Goal: Transaction & Acquisition: Purchase product/service

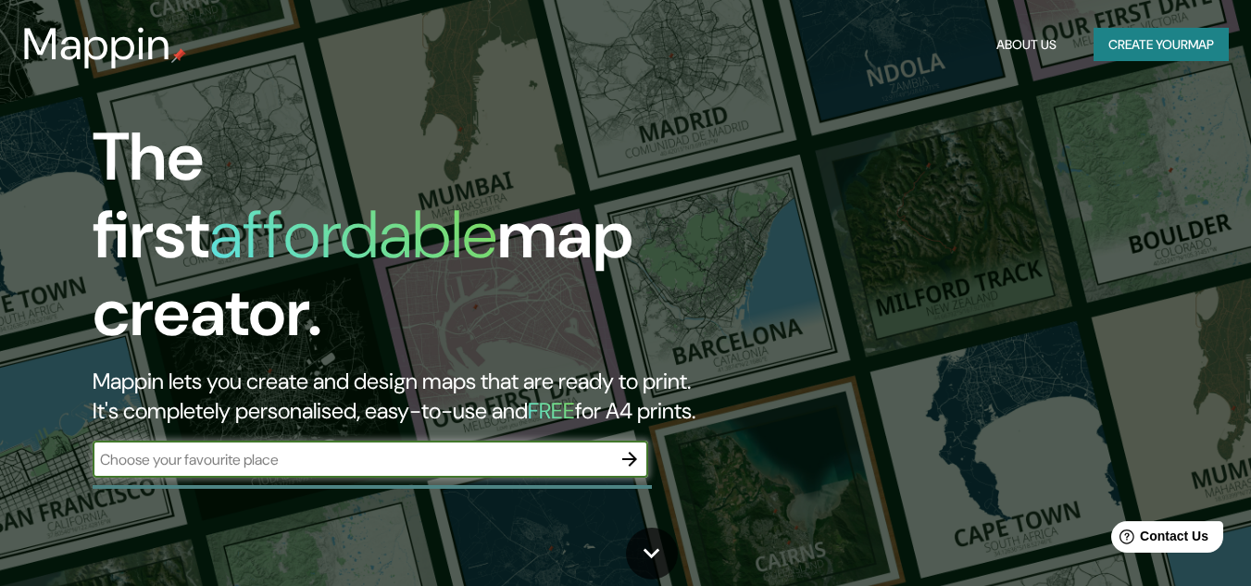
click at [1134, 43] on button "Create your map" at bounding box center [1161, 45] width 135 height 34
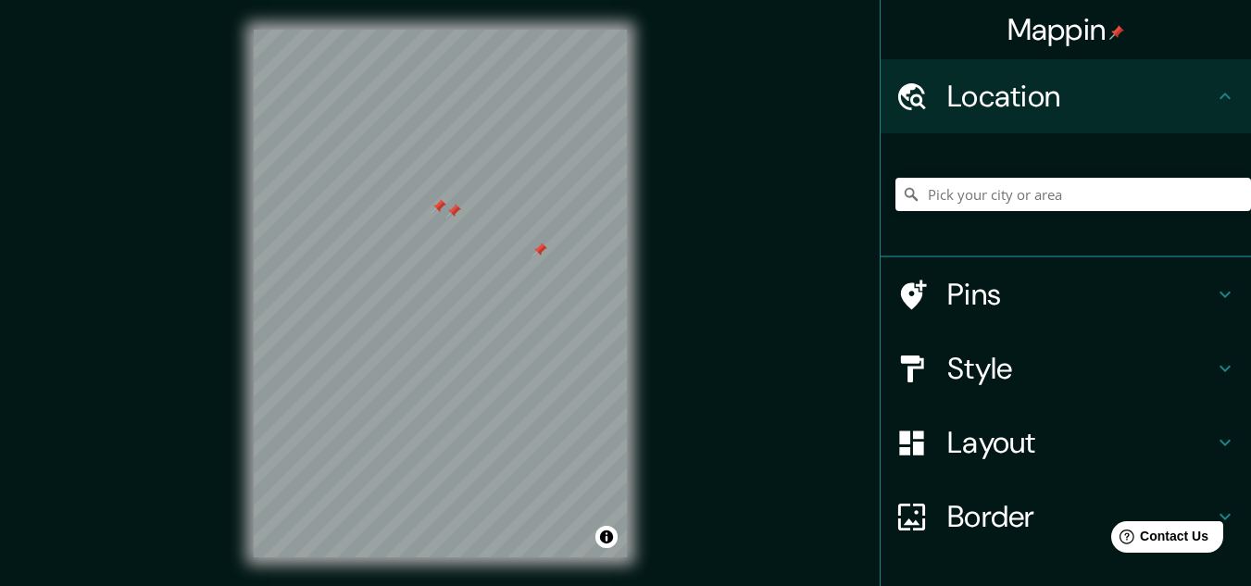
click at [986, 276] on h4 "Pins" at bounding box center [1080, 294] width 267 height 37
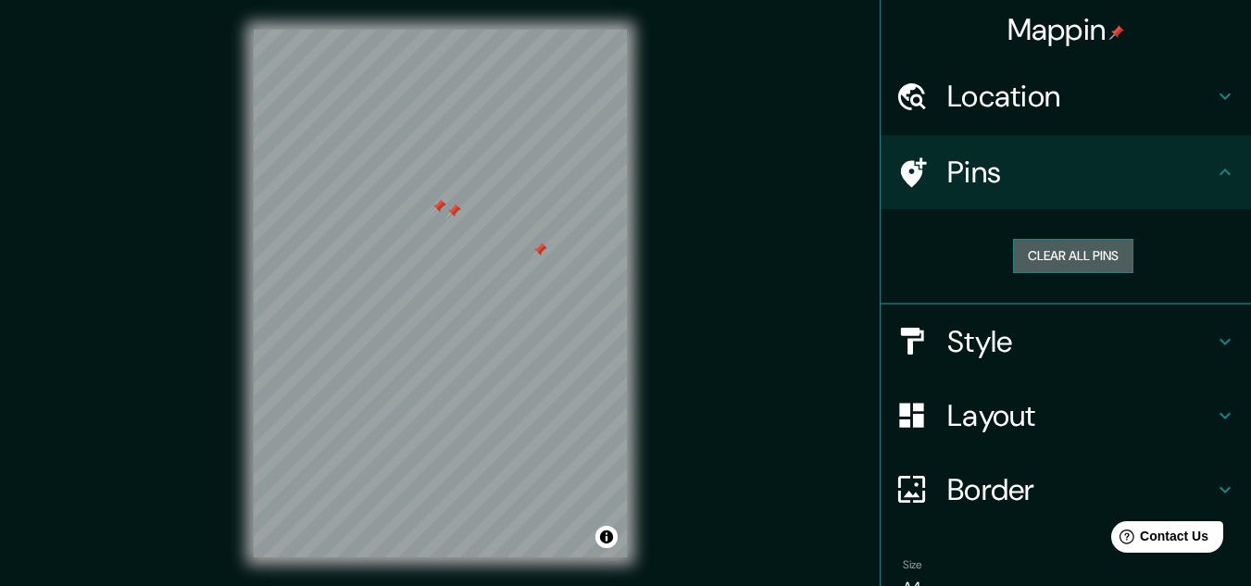
click at [1051, 264] on button "Clear all pins" at bounding box center [1073, 256] width 120 height 34
click at [311, 288] on div "© Mapbox © OpenStreetMap Improve this map" at bounding box center [440, 293] width 432 height 587
drag, startPoint x: 240, startPoint y: 263, endPoint x: 682, endPoint y: 494, distance: 498.7
click at [682, 494] on div "Mappin Location Pins Clear all pins Style Layout Border Choose a border. Hint :…" at bounding box center [625, 308] width 1251 height 617
click at [984, 92] on h4 "Location" at bounding box center [1080, 96] width 267 height 37
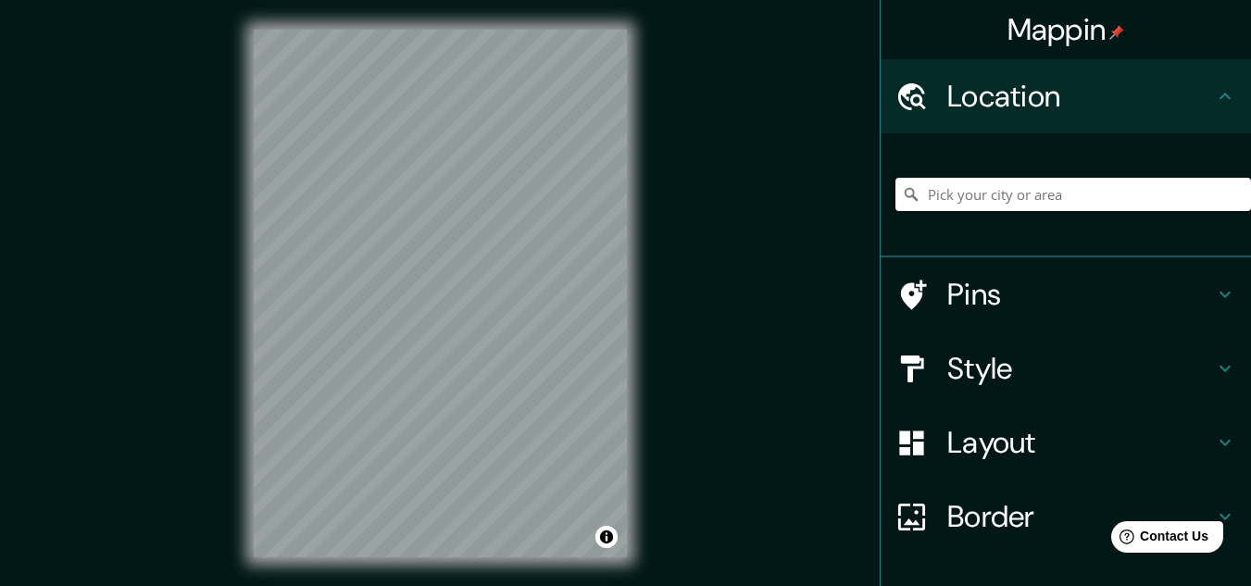
click at [982, 199] on input "Pick your city or area" at bounding box center [1073, 194] width 356 height 33
click at [1213, 190] on input "[GEOGRAPHIC_DATA][PERSON_NAME], [GEOGRAPHIC_DATA][PERSON_NAME], [GEOGRAPHIC_DAT…" at bounding box center [1073, 194] width 356 height 33
click at [1207, 193] on input "[GEOGRAPHIC_DATA][PERSON_NAME], [GEOGRAPHIC_DATA][PERSON_NAME], [GEOGRAPHIC_DAT…" at bounding box center [1073, 194] width 356 height 33
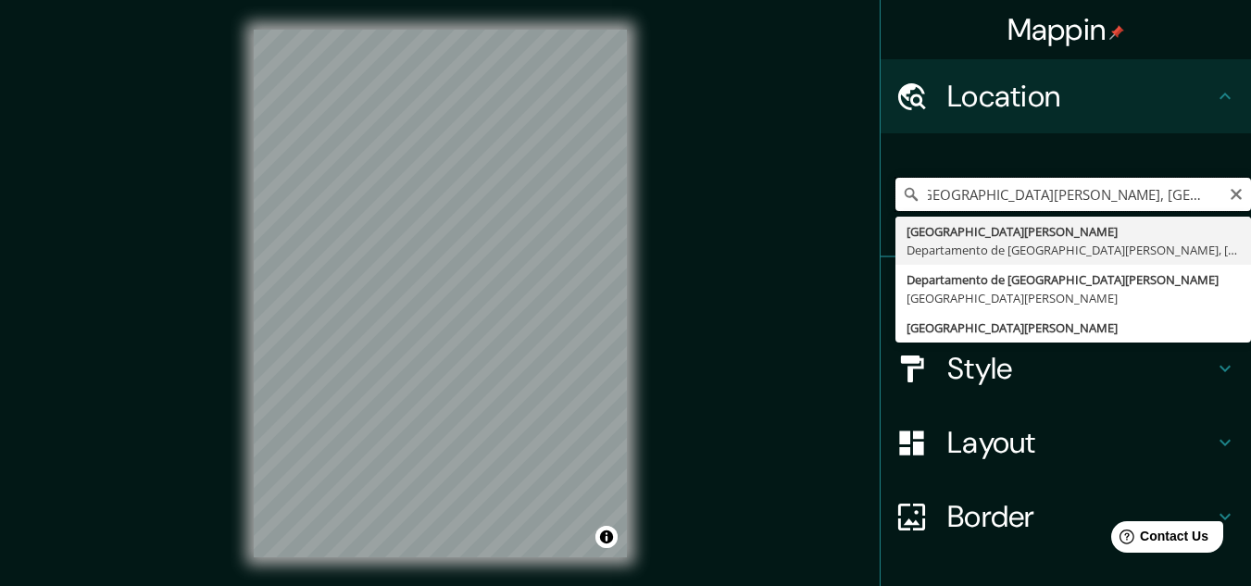
scroll to position [0, 0]
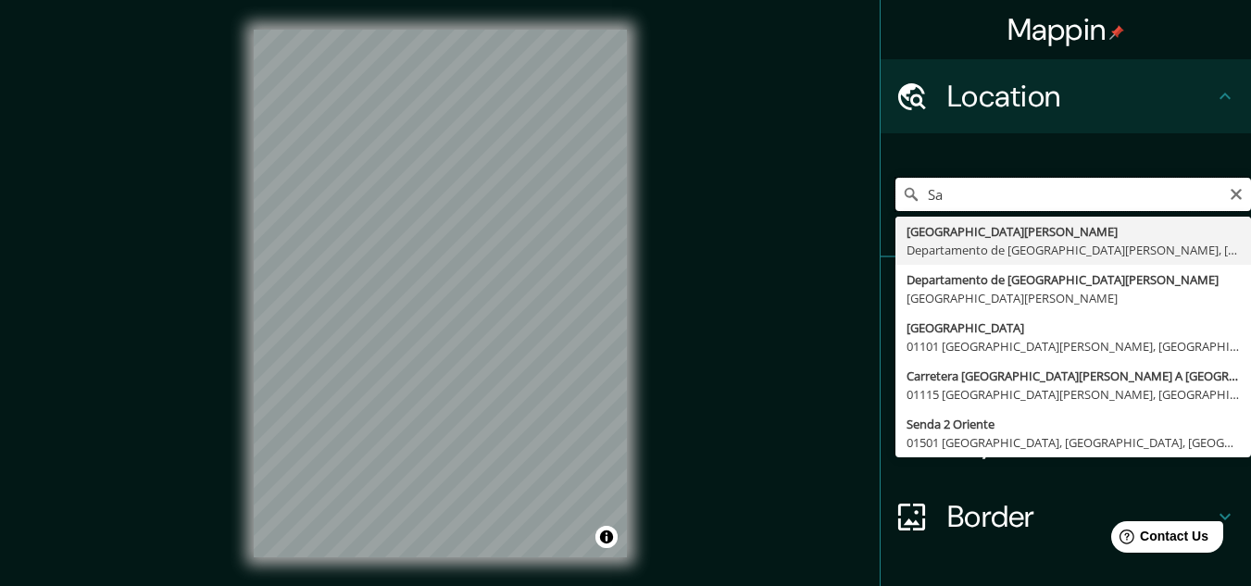
type input "S"
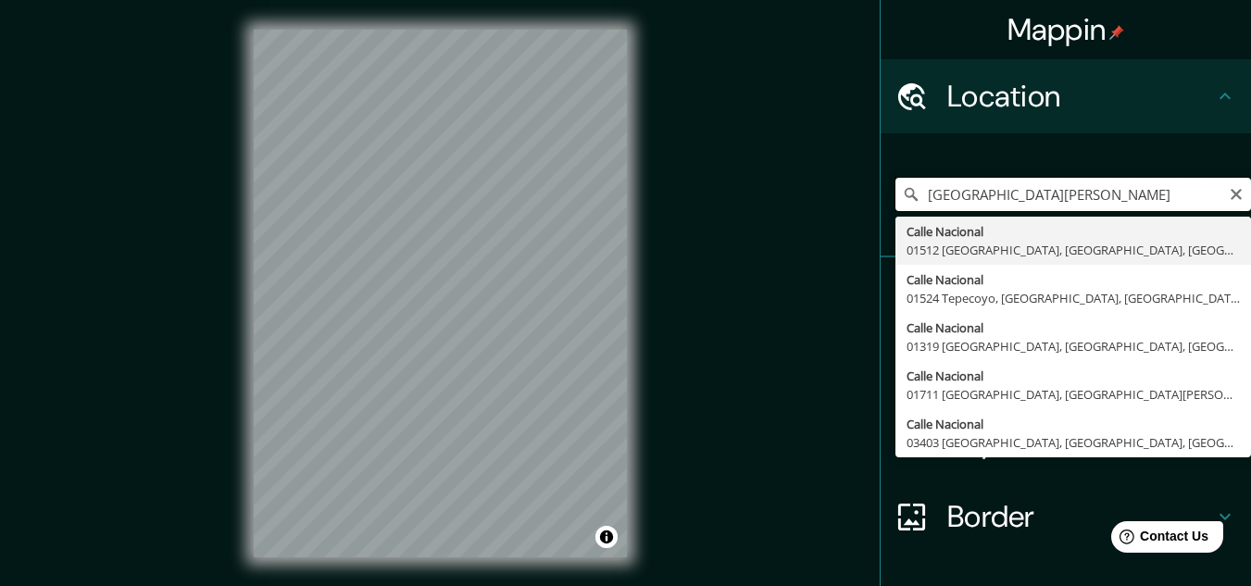
click at [1079, 199] on input "[GEOGRAPHIC_DATA][PERSON_NAME]" at bounding box center [1073, 194] width 356 height 33
type input "[GEOGRAPHIC_DATA][PERSON_NAME]"
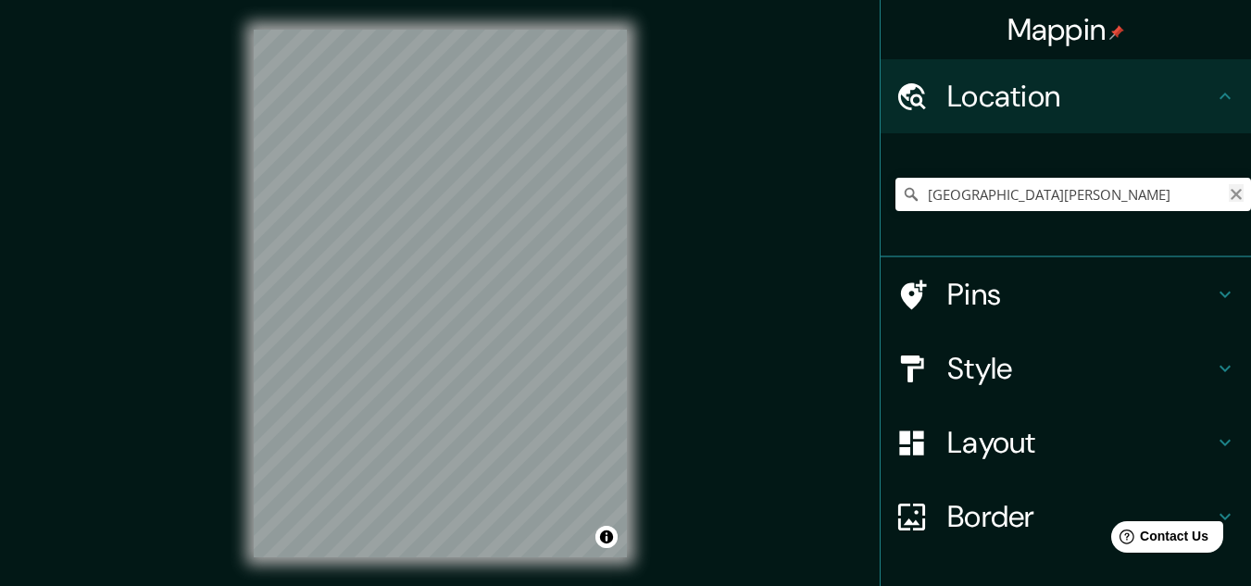
click at [1229, 199] on icon "Clear" at bounding box center [1236, 194] width 15 height 15
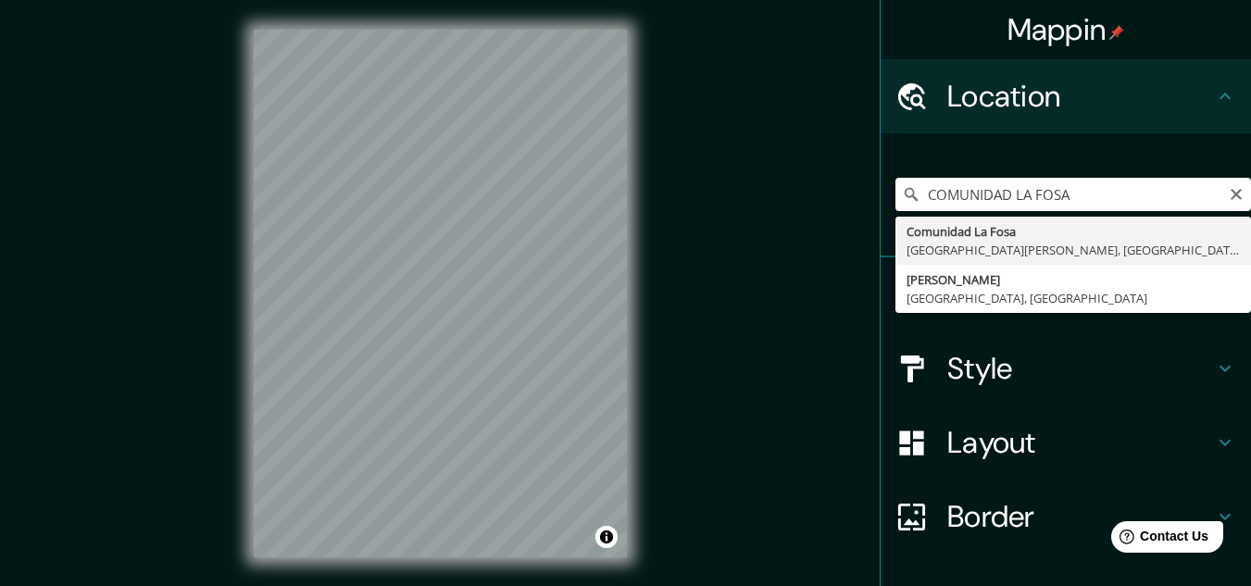
type input "[GEOGRAPHIC_DATA], [GEOGRAPHIC_DATA][PERSON_NAME], [GEOGRAPHIC_DATA][PERSON_NAM…"
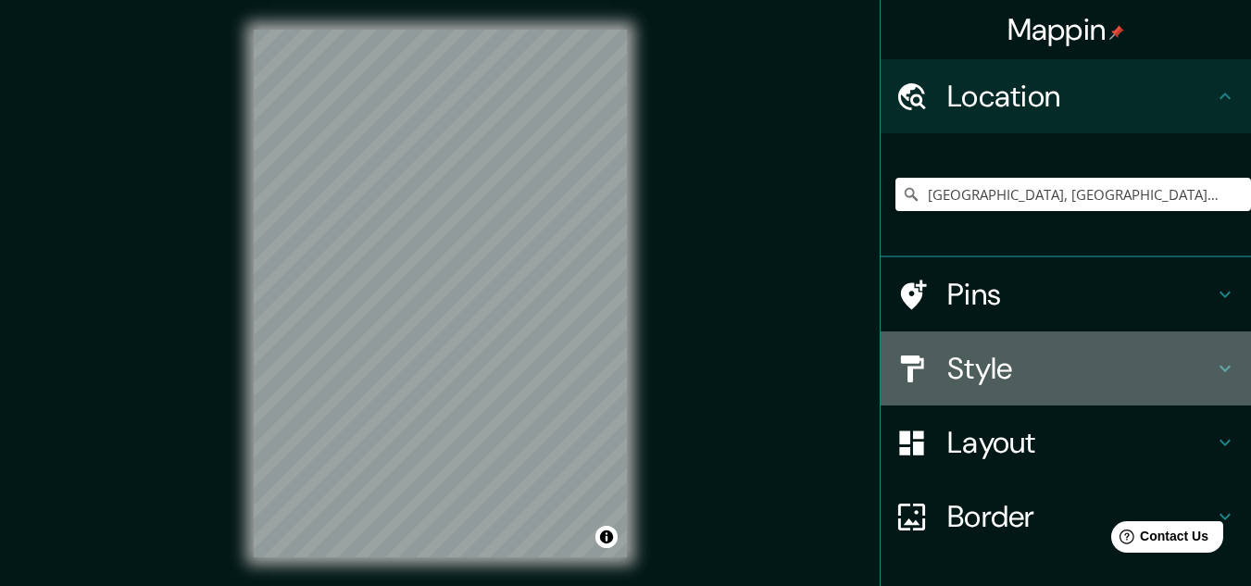
click at [997, 388] on div "Style" at bounding box center [1066, 368] width 370 height 74
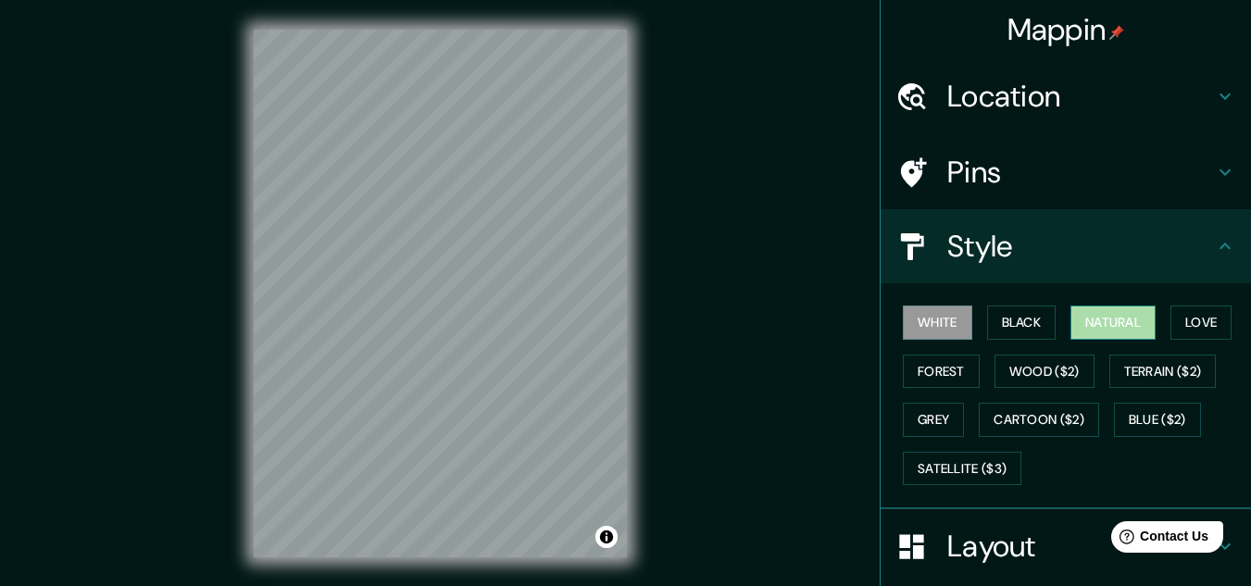
click at [1116, 329] on button "Natural" at bounding box center [1112, 323] width 85 height 34
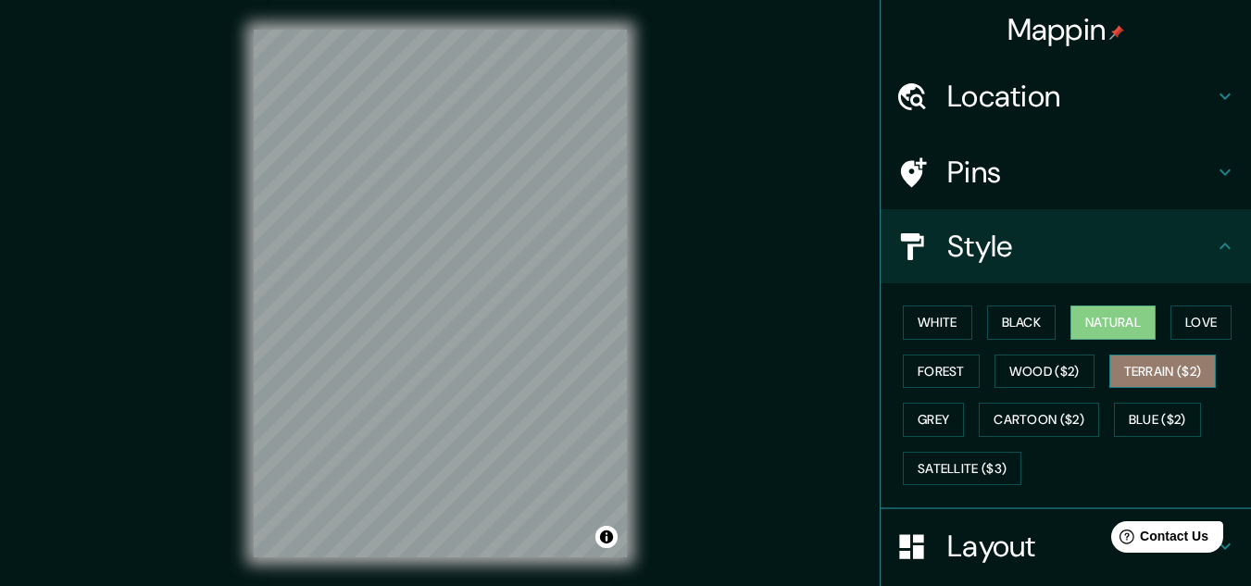
click at [1175, 376] on button "Terrain ($2)" at bounding box center [1162, 372] width 107 height 34
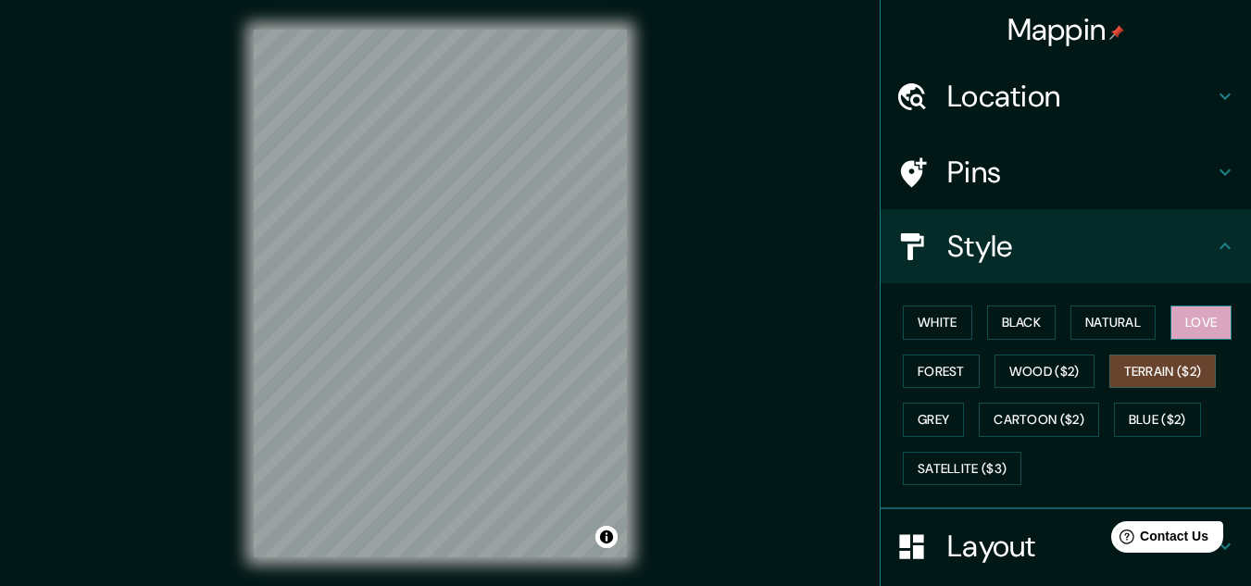
click at [1173, 330] on button "Love" at bounding box center [1200, 323] width 61 height 34
click at [924, 369] on button "Forest" at bounding box center [941, 372] width 77 height 34
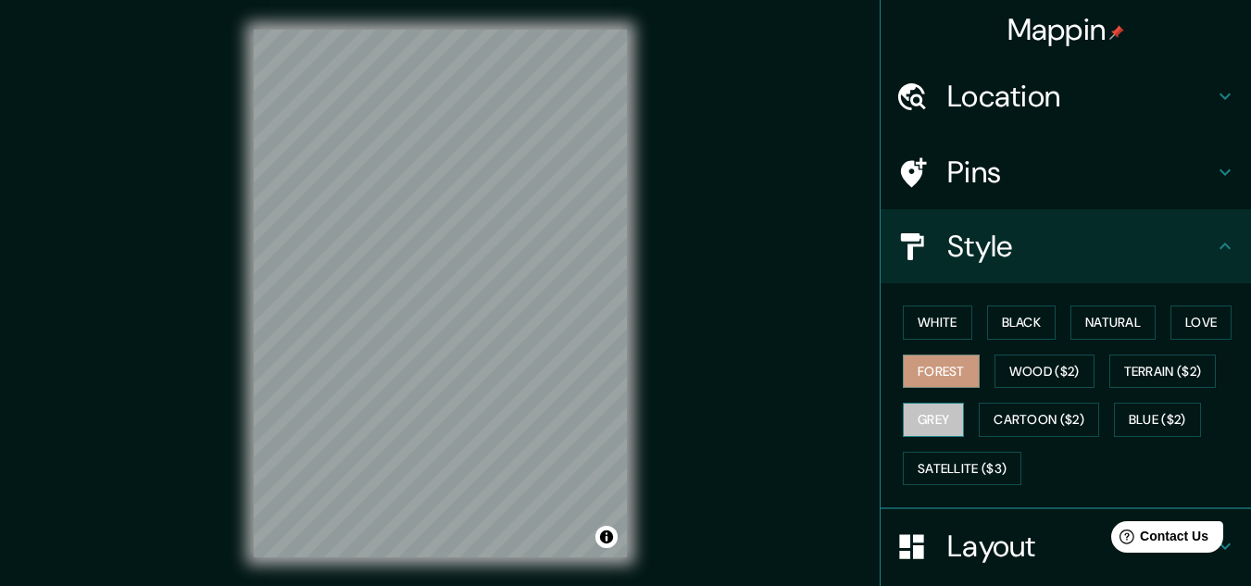
click at [926, 411] on button "Grey" at bounding box center [933, 420] width 61 height 34
click at [1011, 311] on button "Black" at bounding box center [1021, 323] width 69 height 34
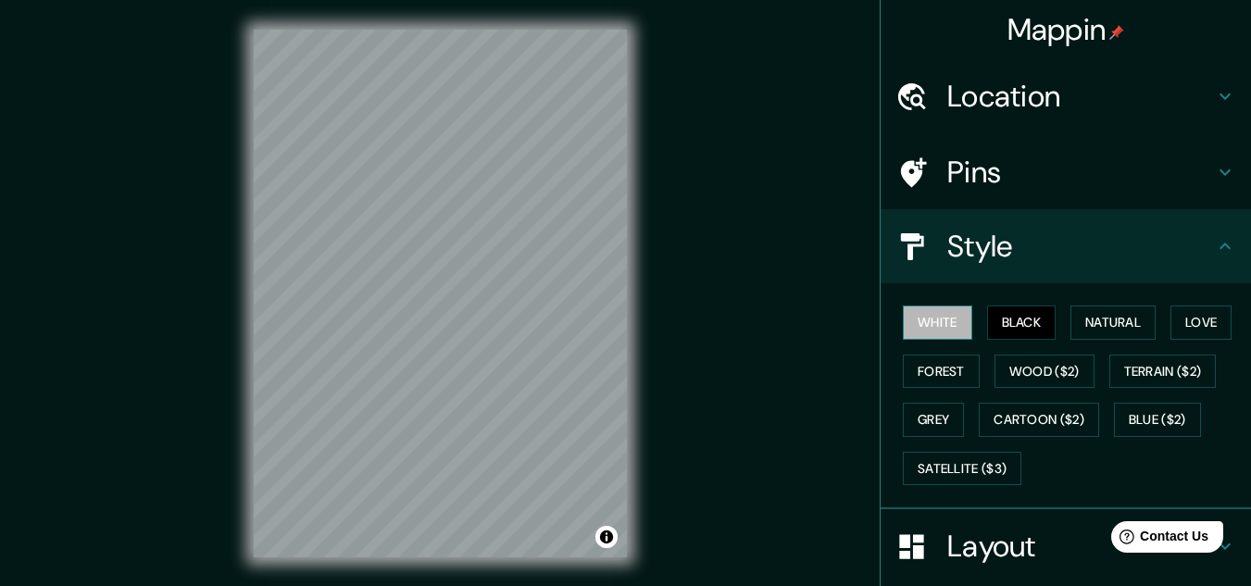
click at [923, 319] on button "White" at bounding box center [937, 323] width 69 height 34
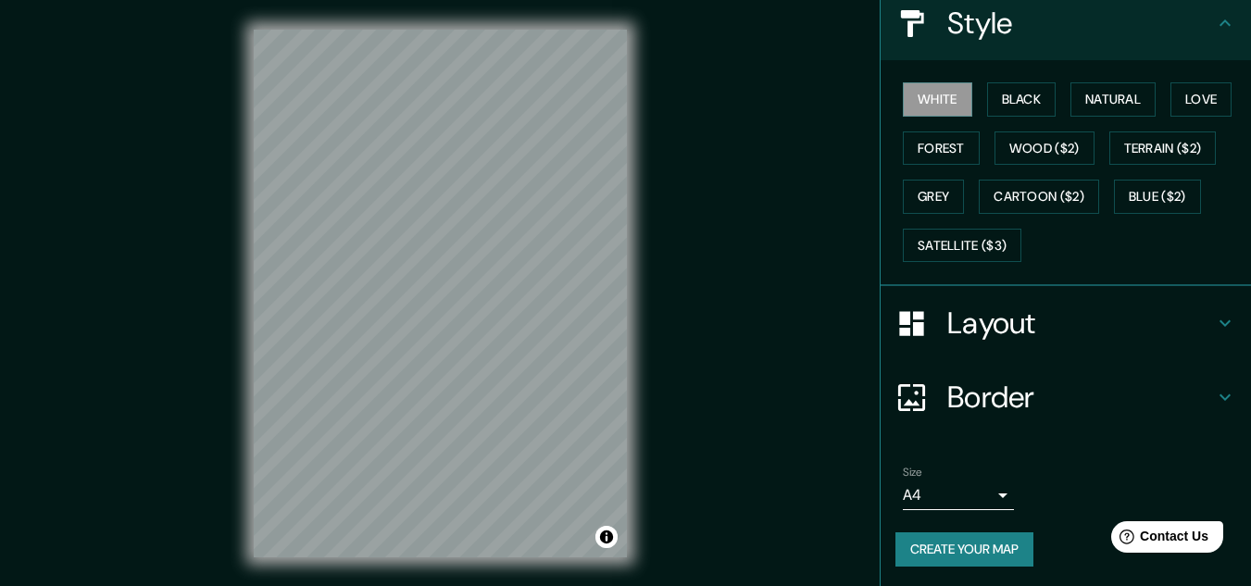
click at [1044, 328] on h4 "Layout" at bounding box center [1080, 323] width 267 height 37
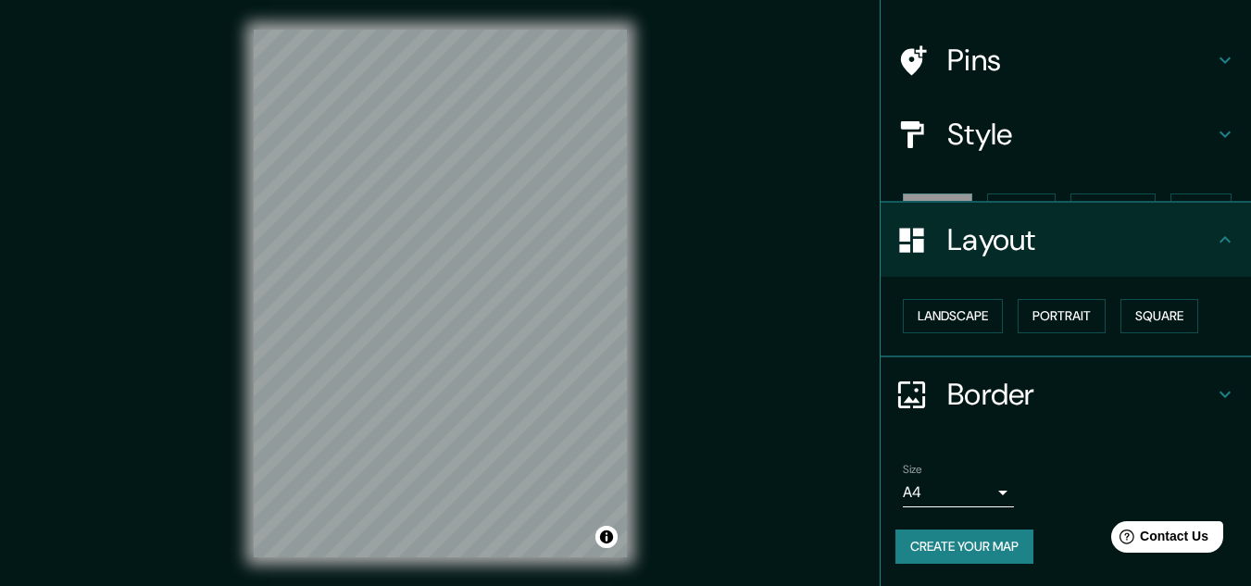
scroll to position [80, 0]
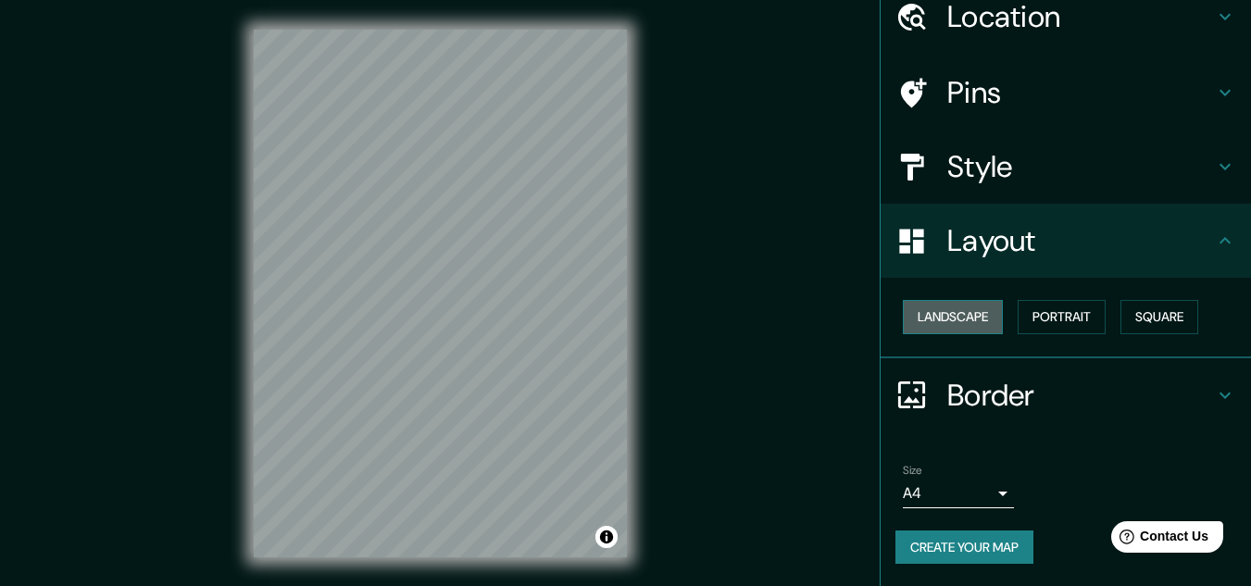
click at [959, 309] on button "Landscape" at bounding box center [953, 317] width 100 height 34
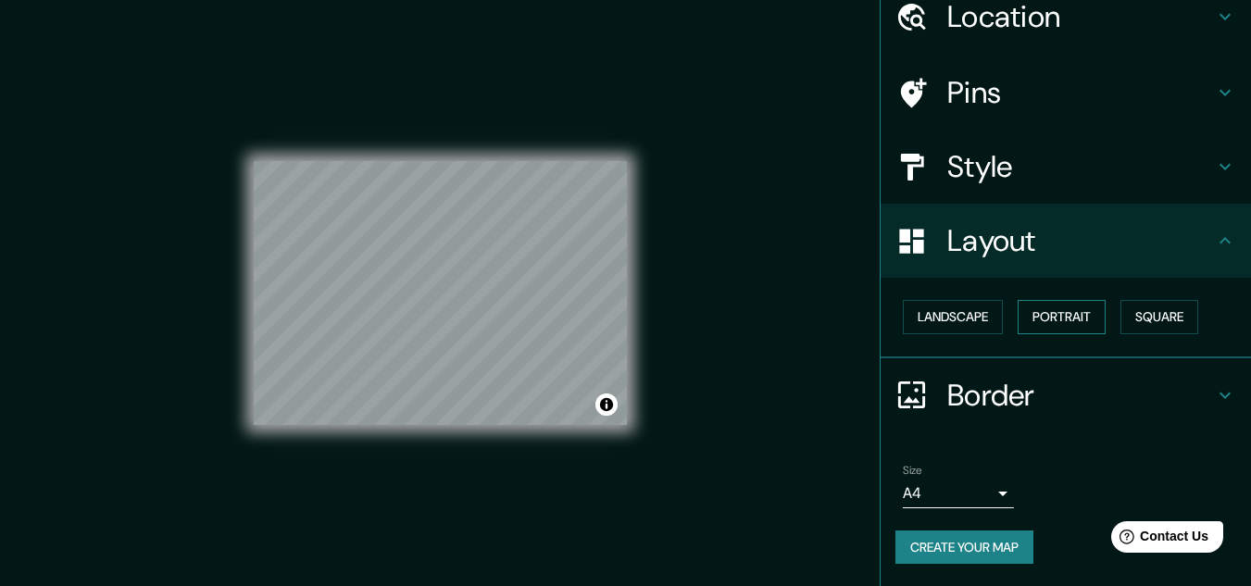
click at [1032, 311] on button "Portrait" at bounding box center [1062, 317] width 88 height 34
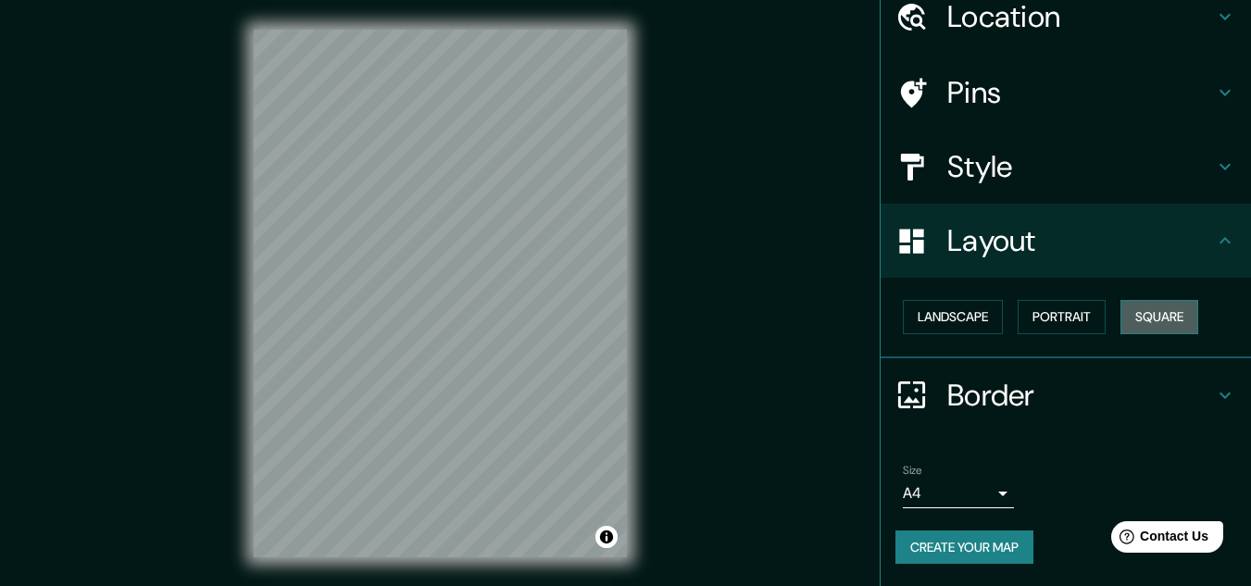
click at [1159, 312] on button "Square" at bounding box center [1159, 317] width 78 height 34
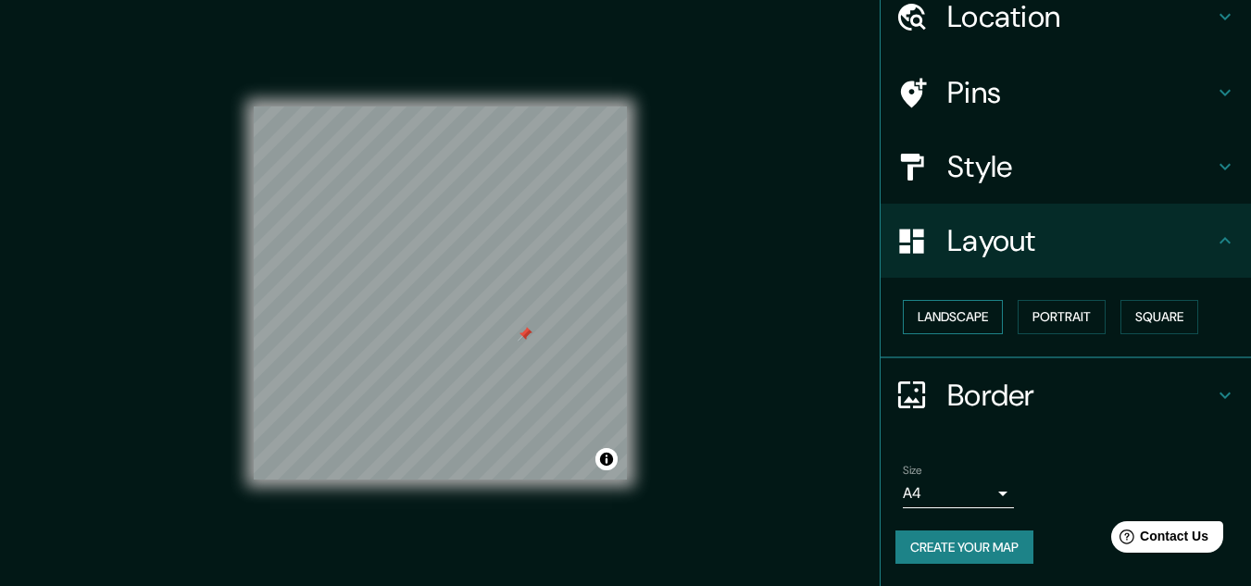
click at [910, 309] on button "Landscape" at bounding box center [953, 317] width 100 height 34
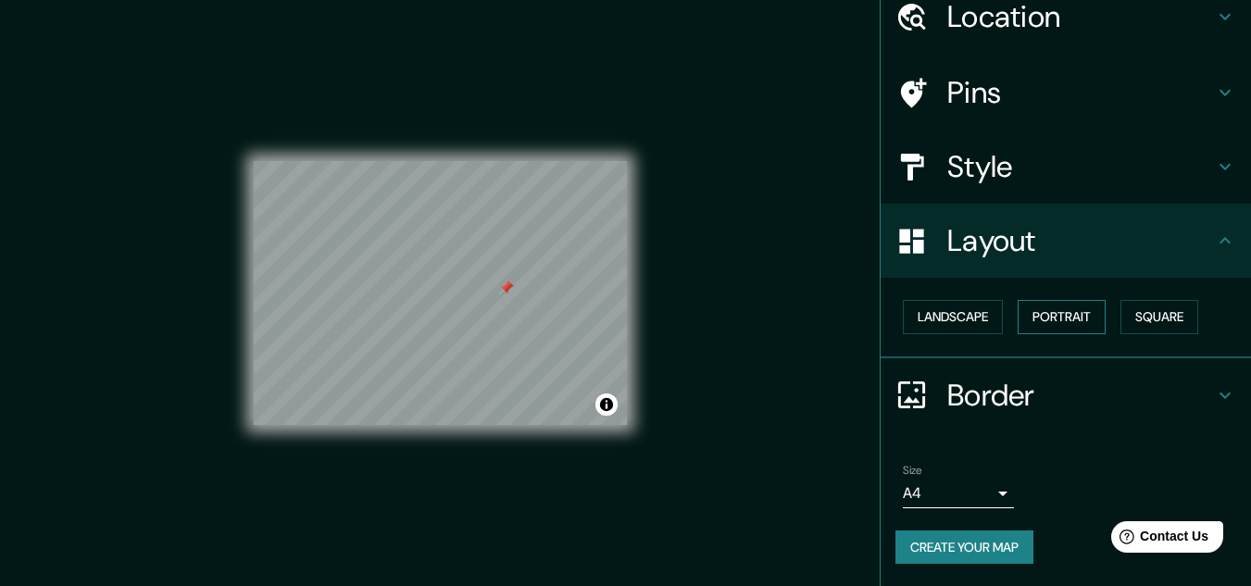
click at [1027, 325] on button "Portrait" at bounding box center [1062, 317] width 88 height 34
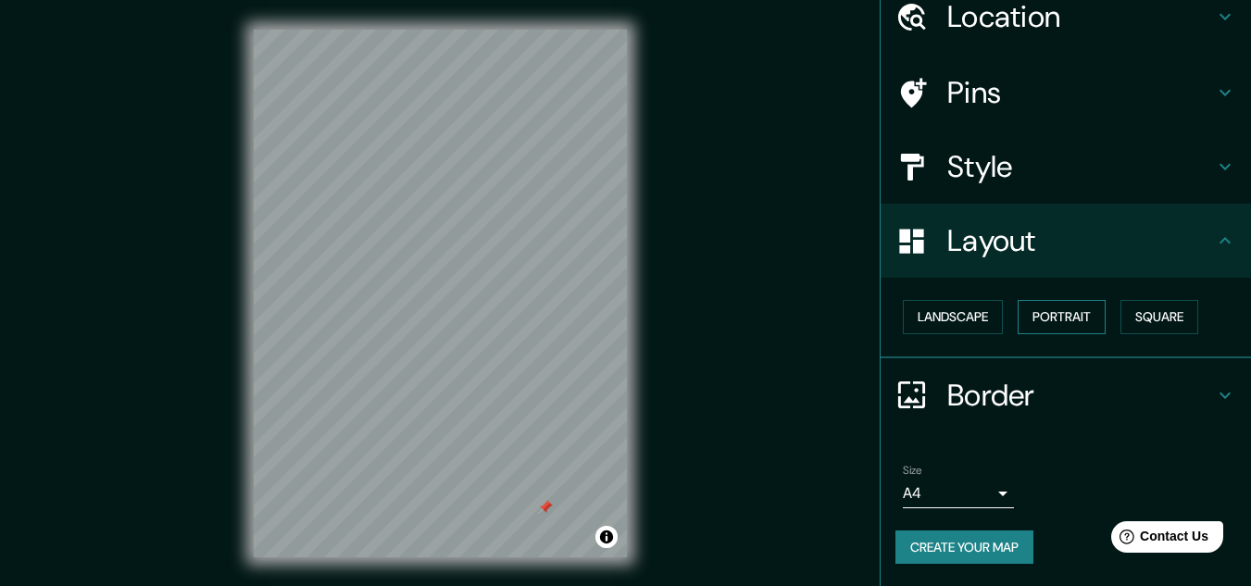
click at [1049, 312] on button "Portrait" at bounding box center [1062, 317] width 88 height 34
click at [965, 319] on button "Landscape" at bounding box center [953, 317] width 100 height 34
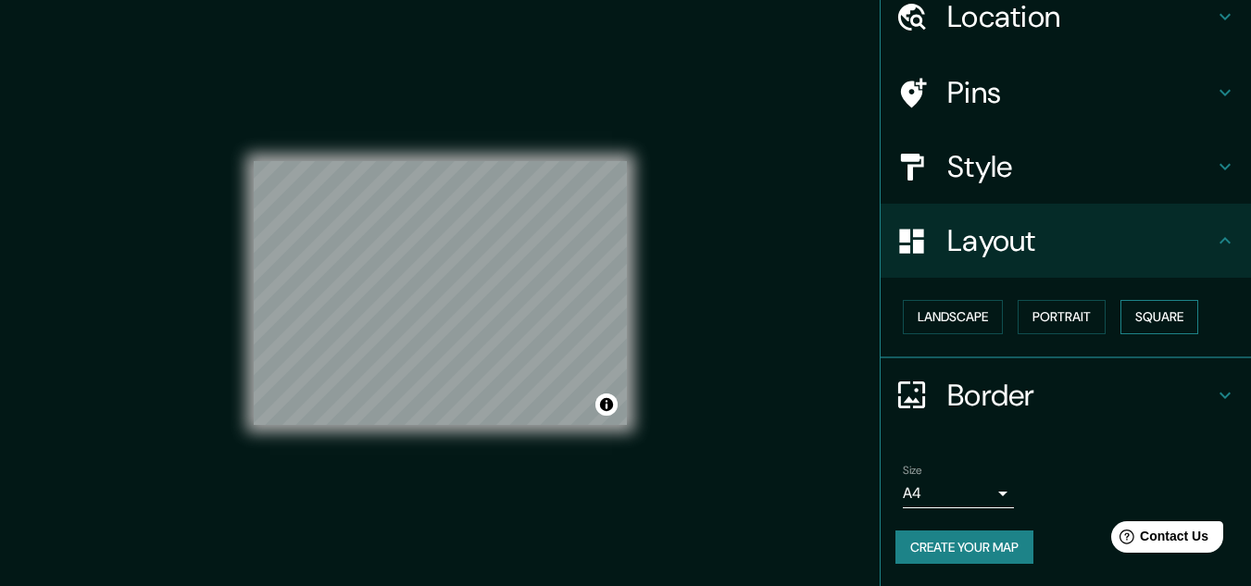
click at [1120, 303] on button "Square" at bounding box center [1159, 317] width 78 height 34
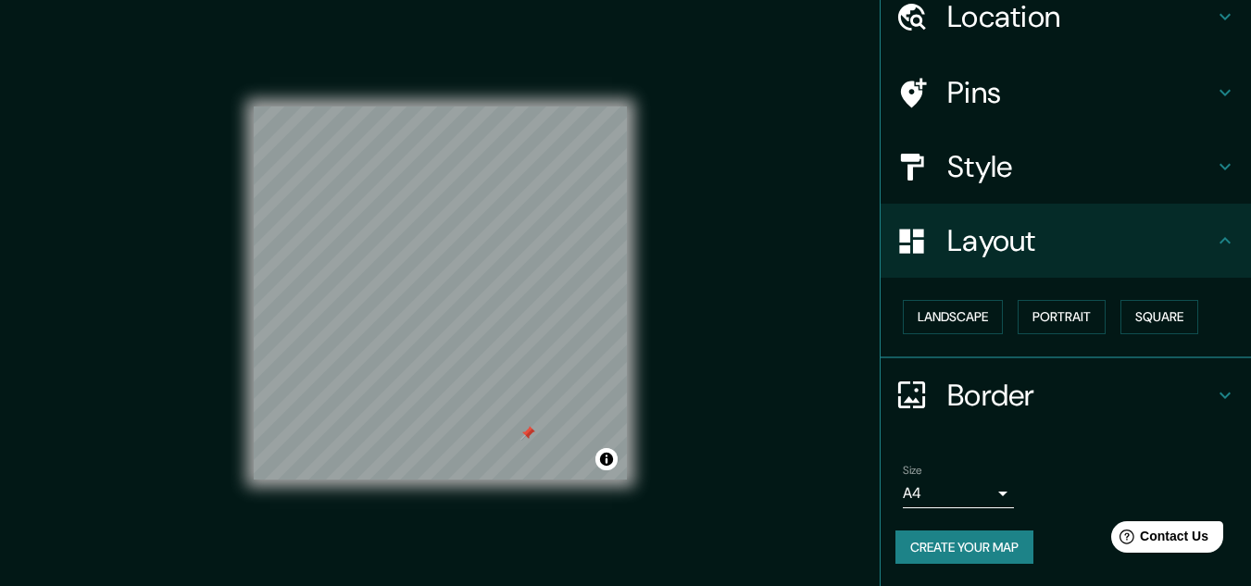
click at [532, 439] on div at bounding box center [527, 433] width 15 height 15
click at [1010, 107] on h4 "Pins" at bounding box center [1080, 92] width 267 height 37
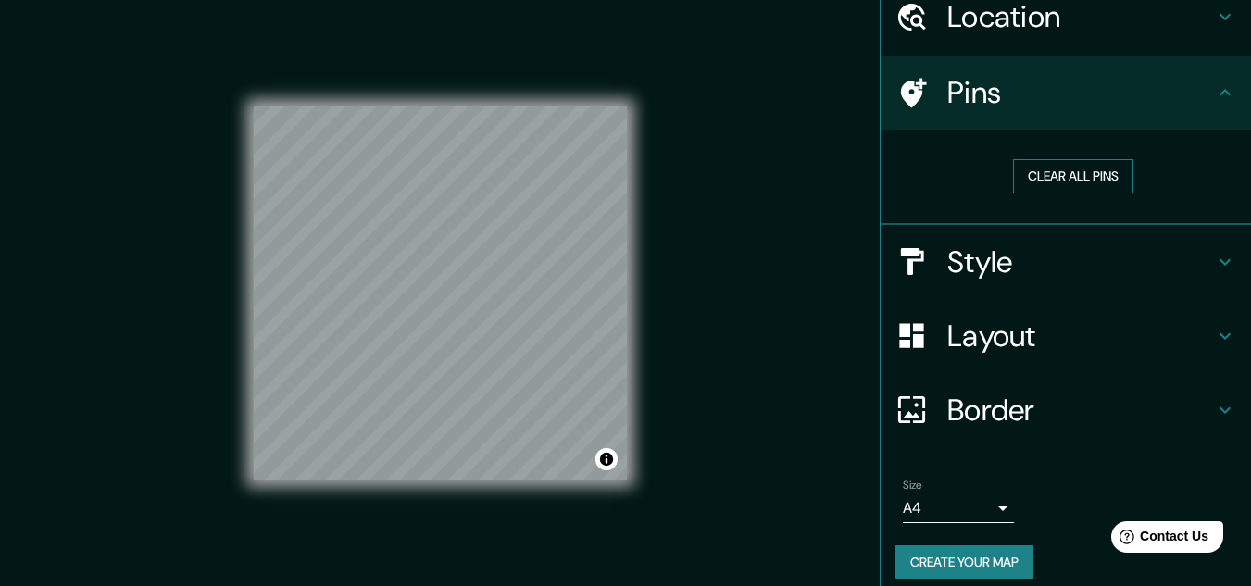
click at [1029, 179] on button "Clear all pins" at bounding box center [1073, 176] width 120 height 34
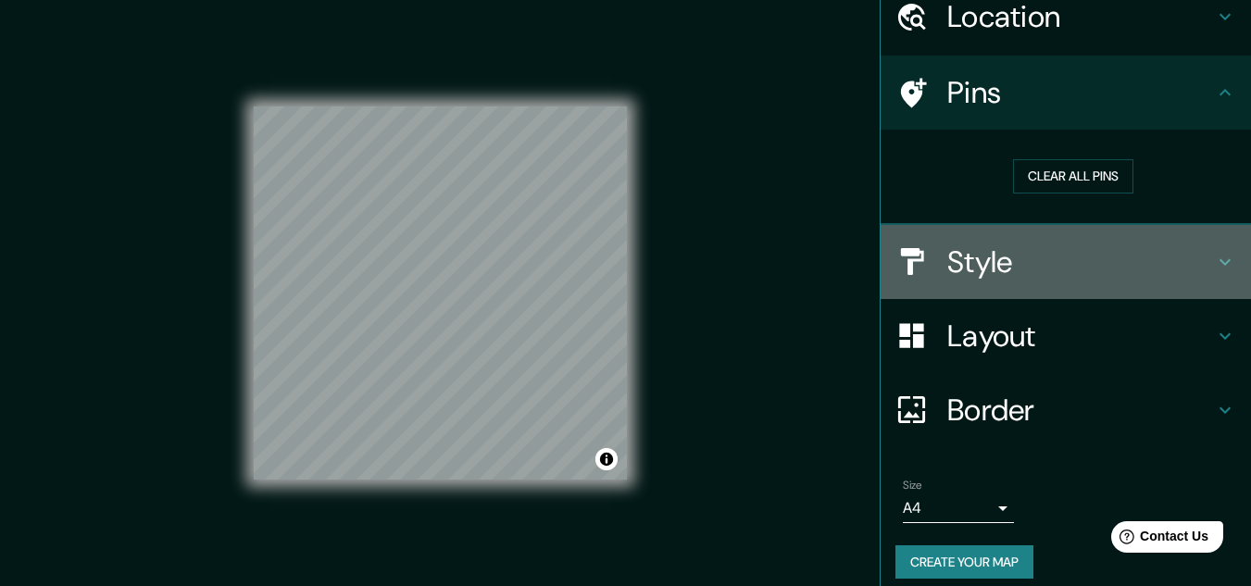
click at [1007, 261] on h4 "Style" at bounding box center [1080, 262] width 267 height 37
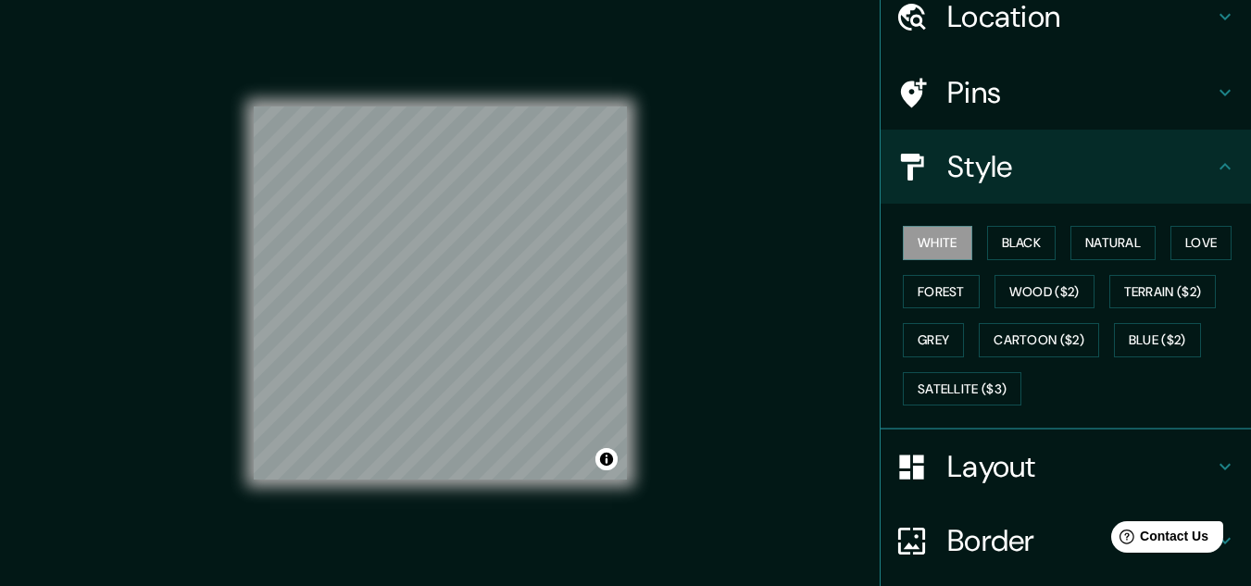
click at [975, 160] on h4 "Style" at bounding box center [1080, 166] width 267 height 37
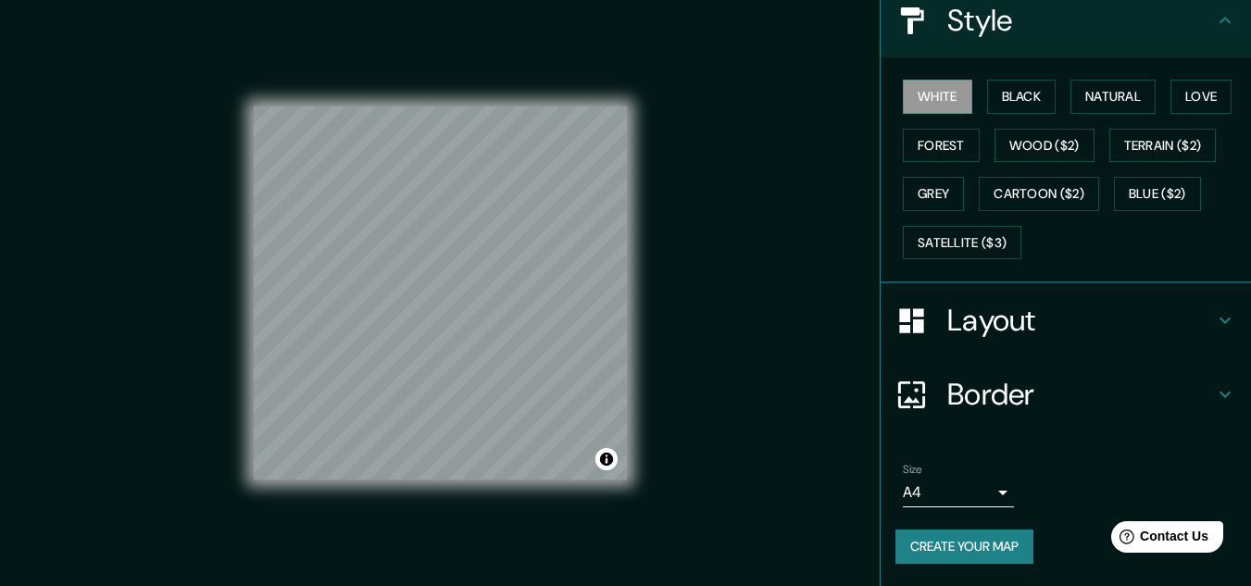
click at [999, 389] on h4 "Border" at bounding box center [1080, 394] width 267 height 37
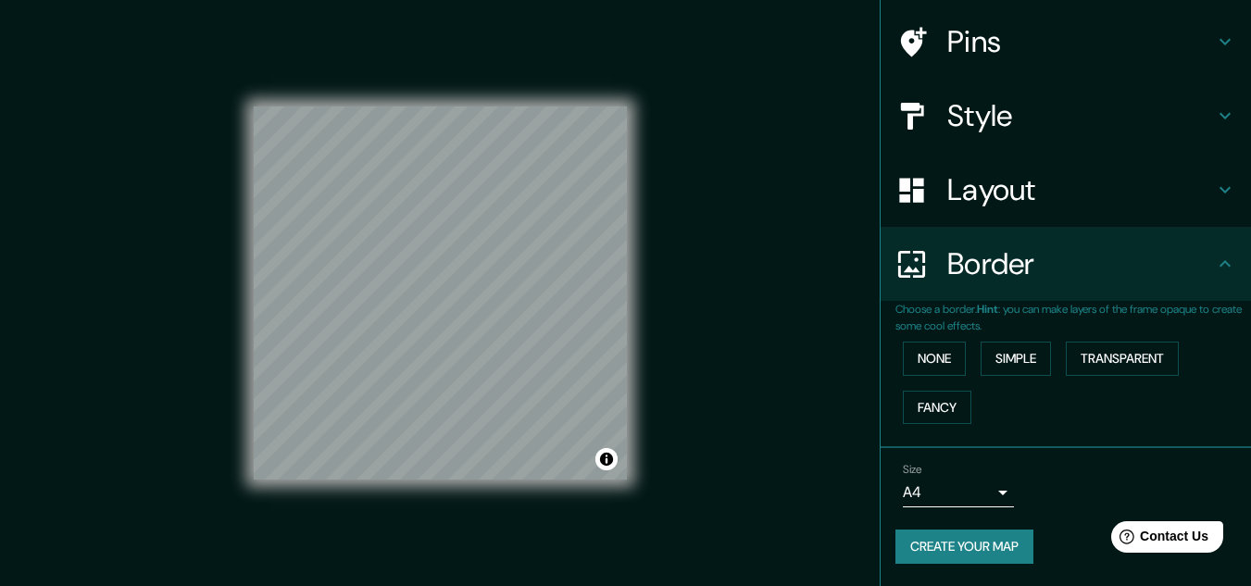
scroll to position [131, 0]
click at [924, 351] on button "None" at bounding box center [934, 359] width 63 height 34
click at [992, 356] on button "Simple" at bounding box center [1016, 359] width 70 height 34
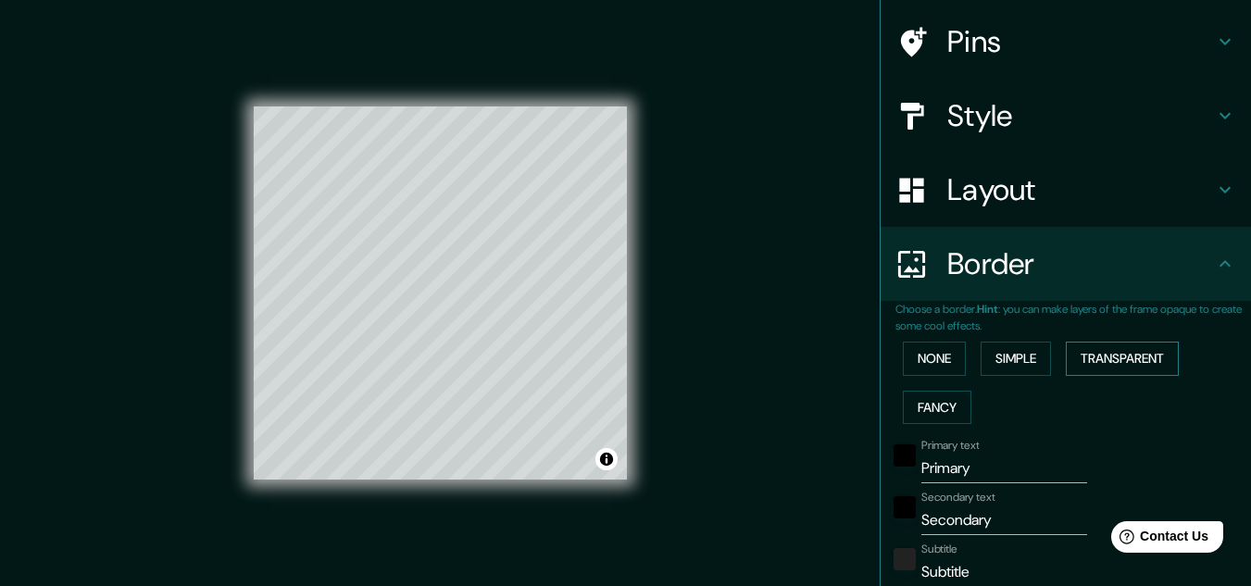
click at [1086, 361] on button "Transparent" at bounding box center [1122, 359] width 113 height 34
click at [911, 402] on button "Fancy" at bounding box center [937, 408] width 69 height 34
click at [913, 356] on button "None" at bounding box center [934, 359] width 63 height 34
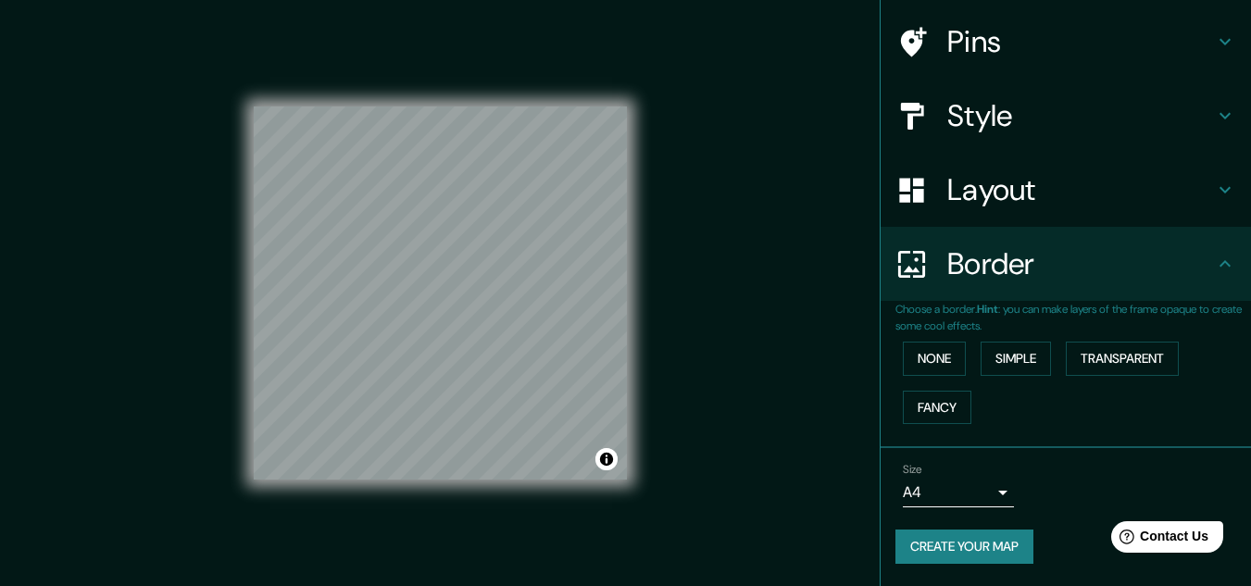
scroll to position [31, 0]
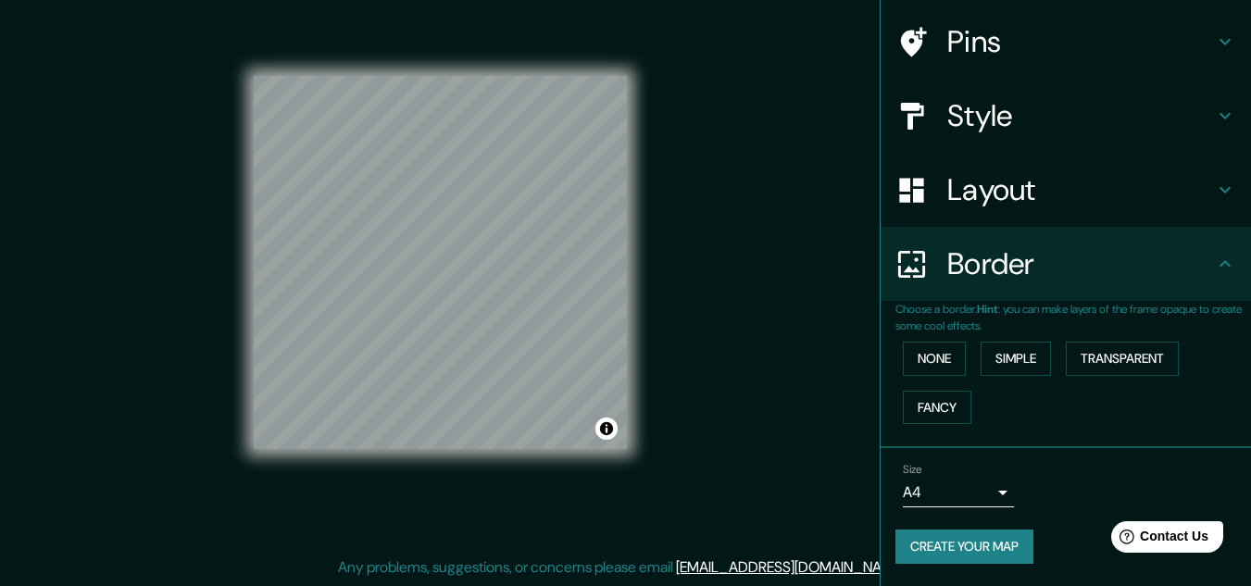
click at [981, 486] on body "Mappin Location [GEOGRAPHIC_DATA], [GEOGRAPHIC_DATA][PERSON_NAME], [GEOGRAPHIC_…" at bounding box center [625, 262] width 1251 height 586
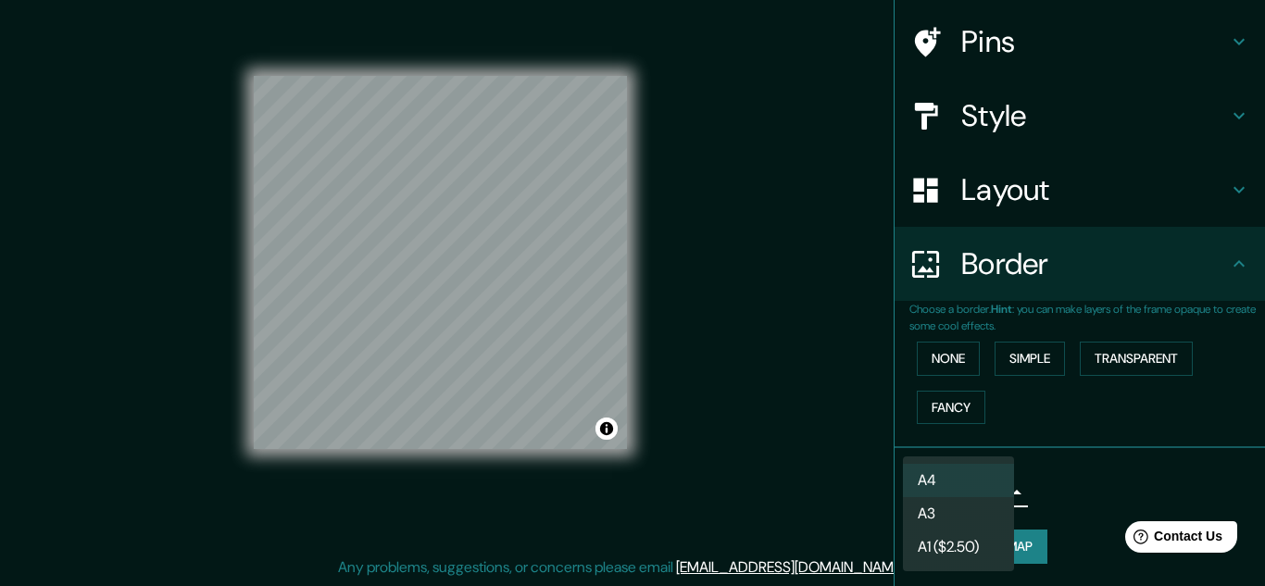
click at [977, 507] on li "A3" at bounding box center [958, 513] width 111 height 33
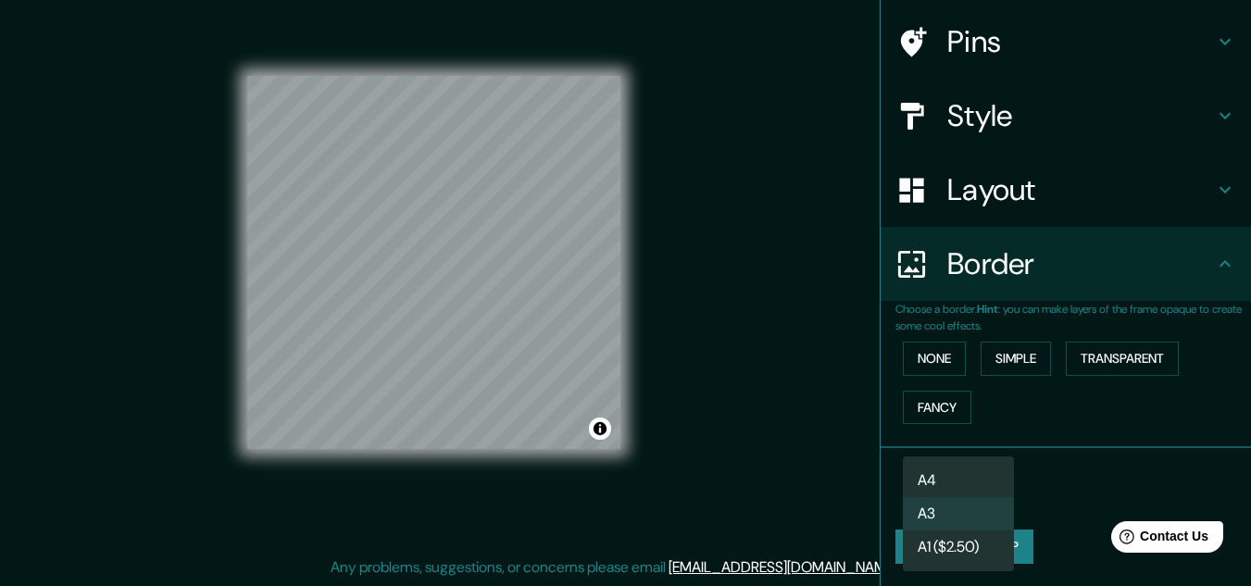
click at [969, 491] on body "Mappin Location [GEOGRAPHIC_DATA], [GEOGRAPHIC_DATA][PERSON_NAME], [GEOGRAPHIC_…" at bounding box center [625, 262] width 1251 height 586
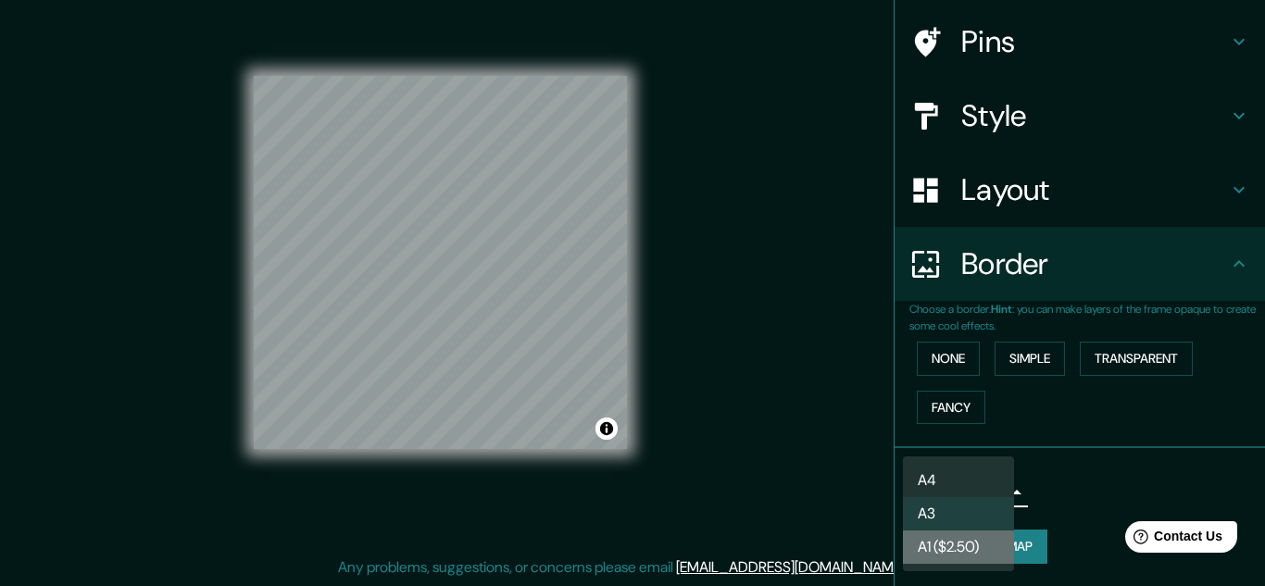
click at [971, 544] on li "A1 ($2.50)" at bounding box center [958, 547] width 111 height 33
click at [966, 498] on body "Mappin Location [GEOGRAPHIC_DATA], [GEOGRAPHIC_DATA][PERSON_NAME], [GEOGRAPHIC_…" at bounding box center [632, 262] width 1265 height 586
click at [960, 495] on li "A4" at bounding box center [958, 480] width 111 height 33
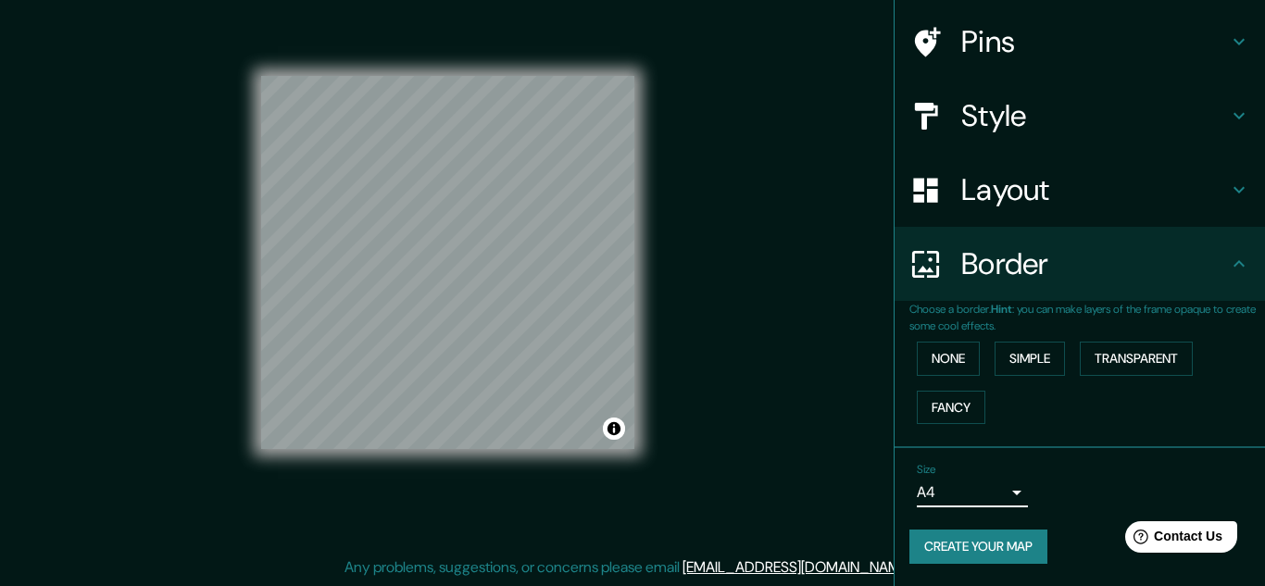
click at [932, 486] on body "Mappin Location [GEOGRAPHIC_DATA], [GEOGRAPHIC_DATA][PERSON_NAME], [GEOGRAPHIC_…" at bounding box center [632, 262] width 1265 height 586
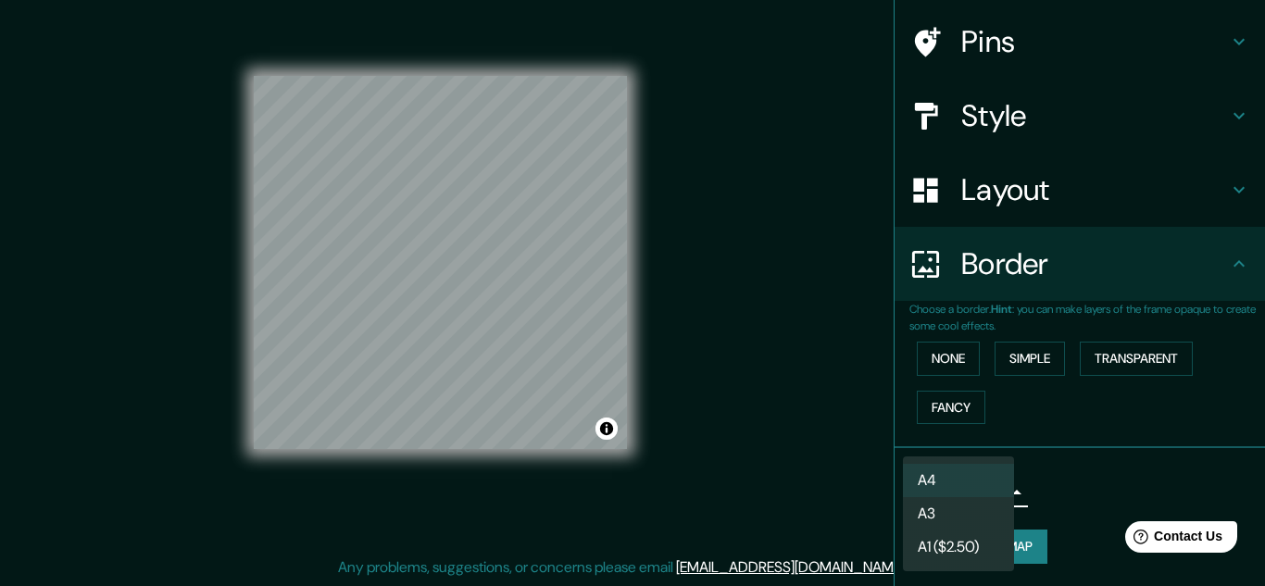
click at [924, 504] on li "A3" at bounding box center [958, 513] width 111 height 33
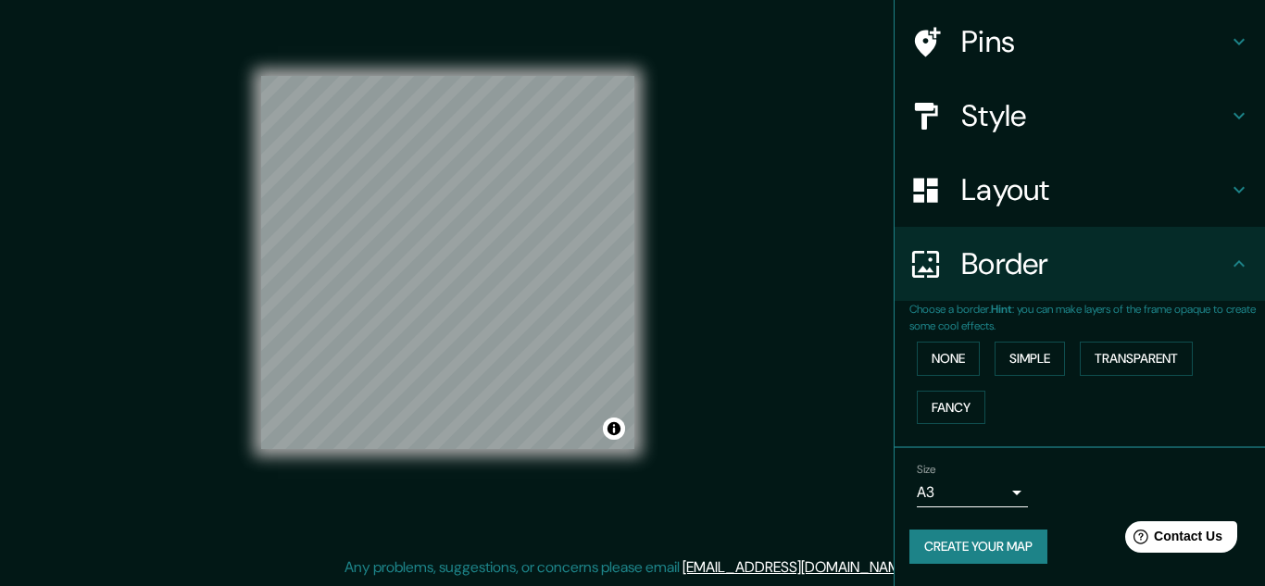
click at [982, 481] on body "Mappin Location [GEOGRAPHIC_DATA], [GEOGRAPHIC_DATA][PERSON_NAME], [GEOGRAPHIC_…" at bounding box center [632, 262] width 1265 height 586
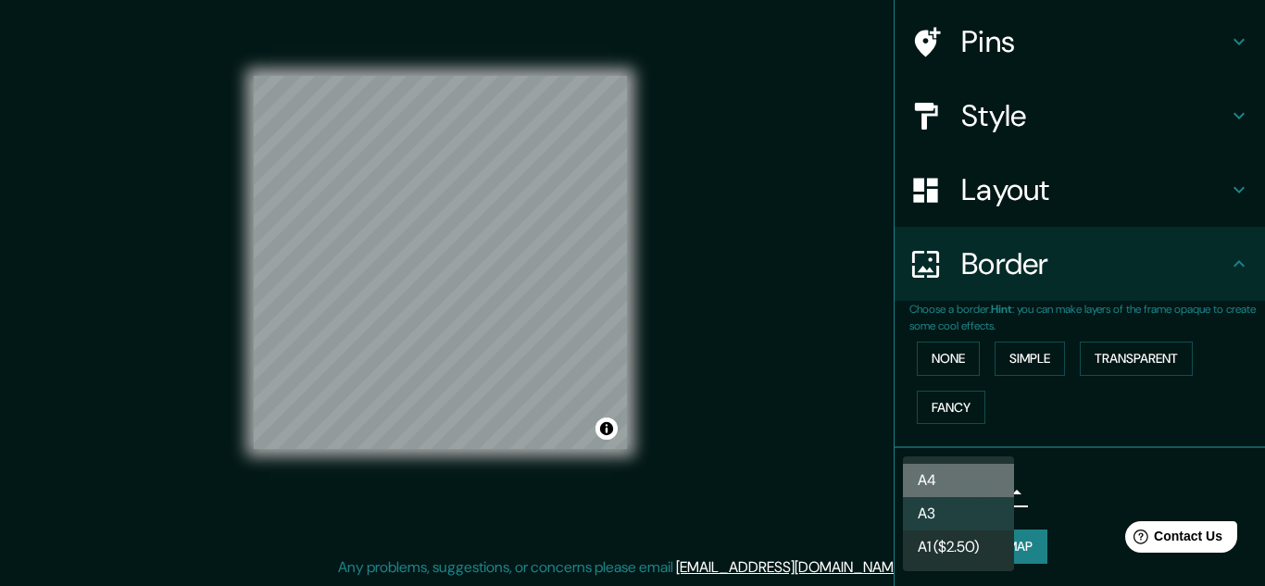
click at [976, 469] on li "A4" at bounding box center [958, 480] width 111 height 33
type input "single"
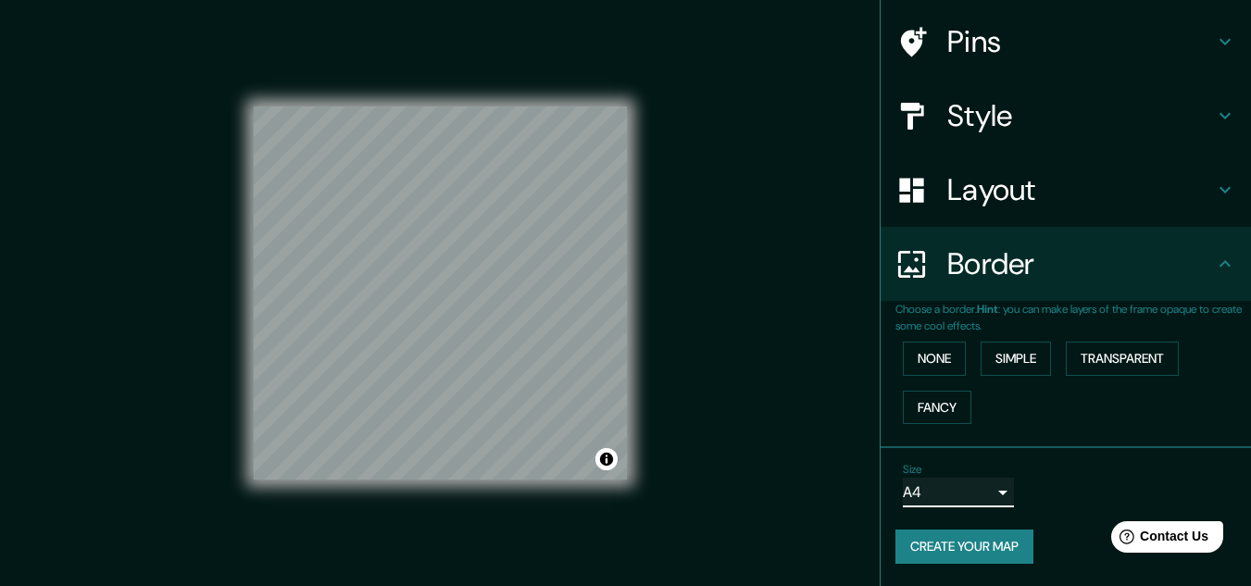
scroll to position [1, 0]
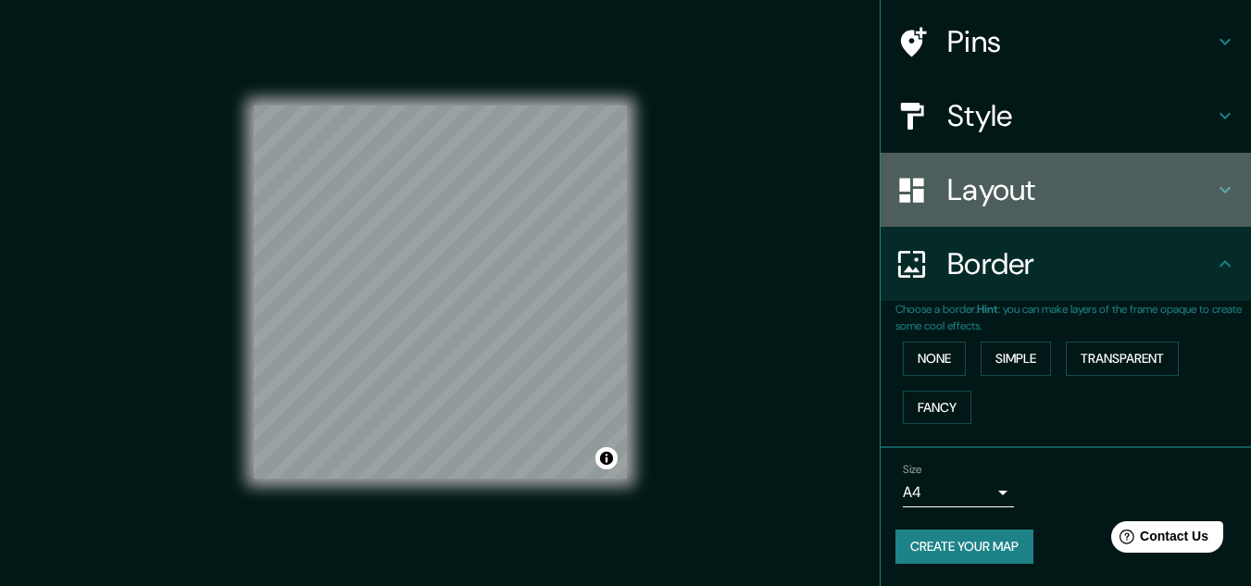
click at [1088, 183] on h4 "Layout" at bounding box center [1080, 189] width 267 height 37
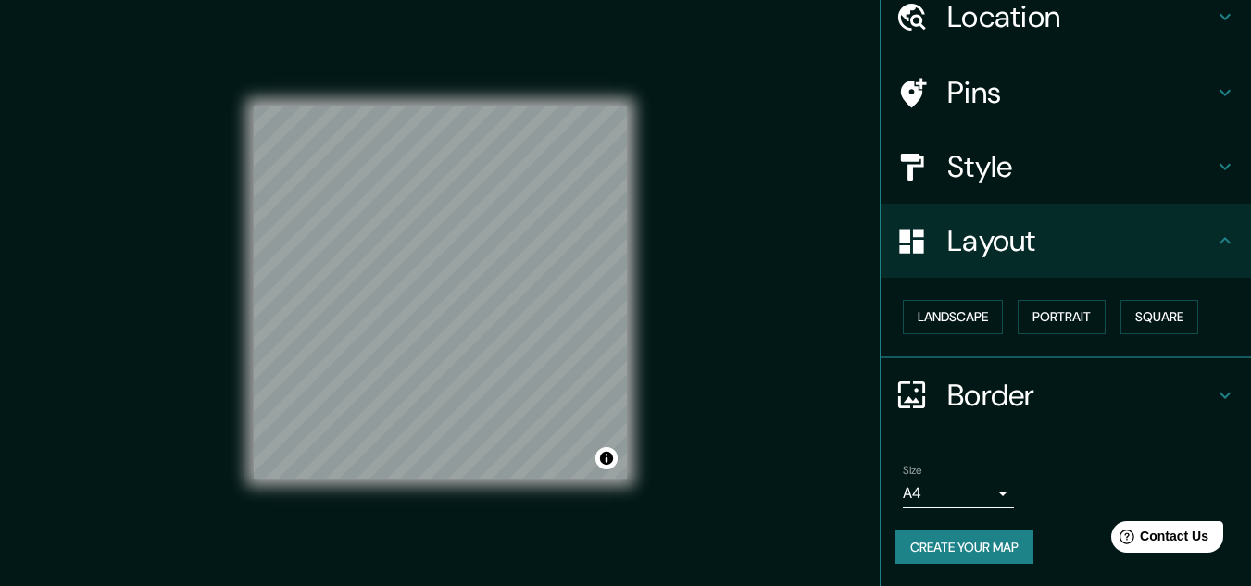
scroll to position [80, 0]
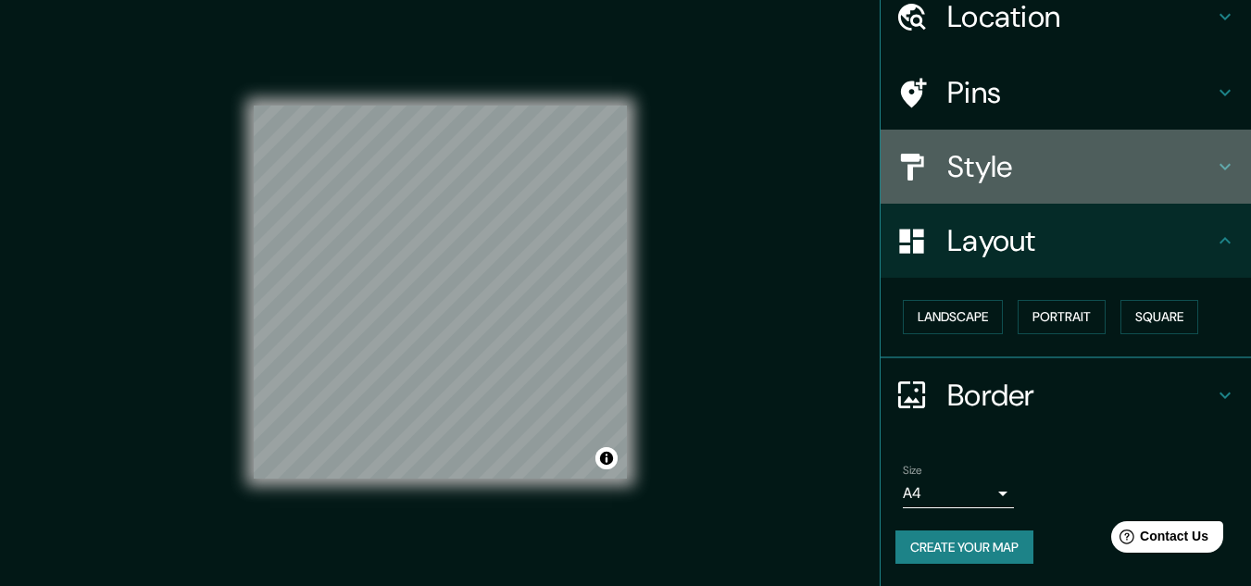
click at [1013, 188] on div "Style" at bounding box center [1066, 167] width 370 height 74
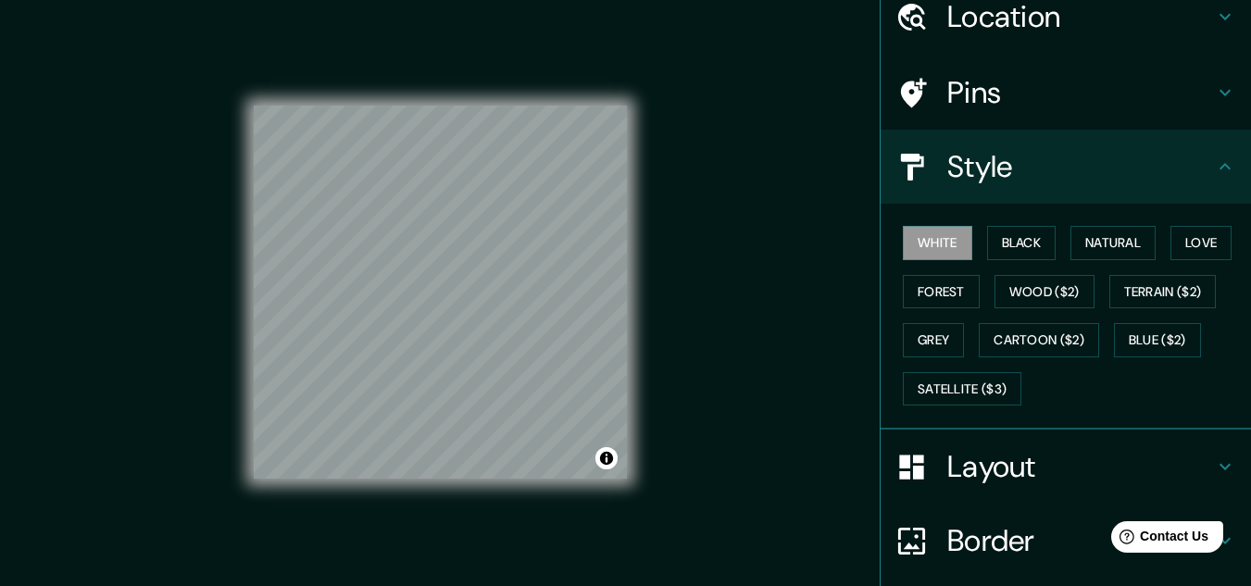
click at [1009, 112] on div "Pins" at bounding box center [1066, 93] width 370 height 74
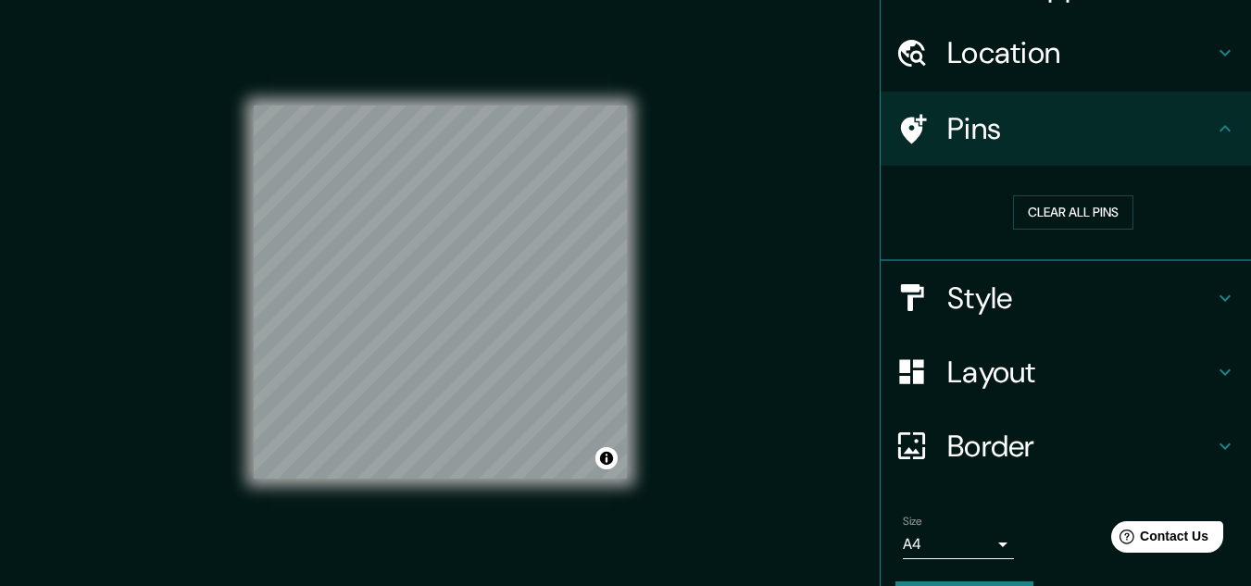
scroll to position [43, 0]
click at [1046, 202] on button "Clear all pins" at bounding box center [1073, 213] width 120 height 34
click at [1191, 119] on h4 "Pins" at bounding box center [1080, 129] width 267 height 37
click at [1075, 444] on h4 "Border" at bounding box center [1080, 447] width 267 height 37
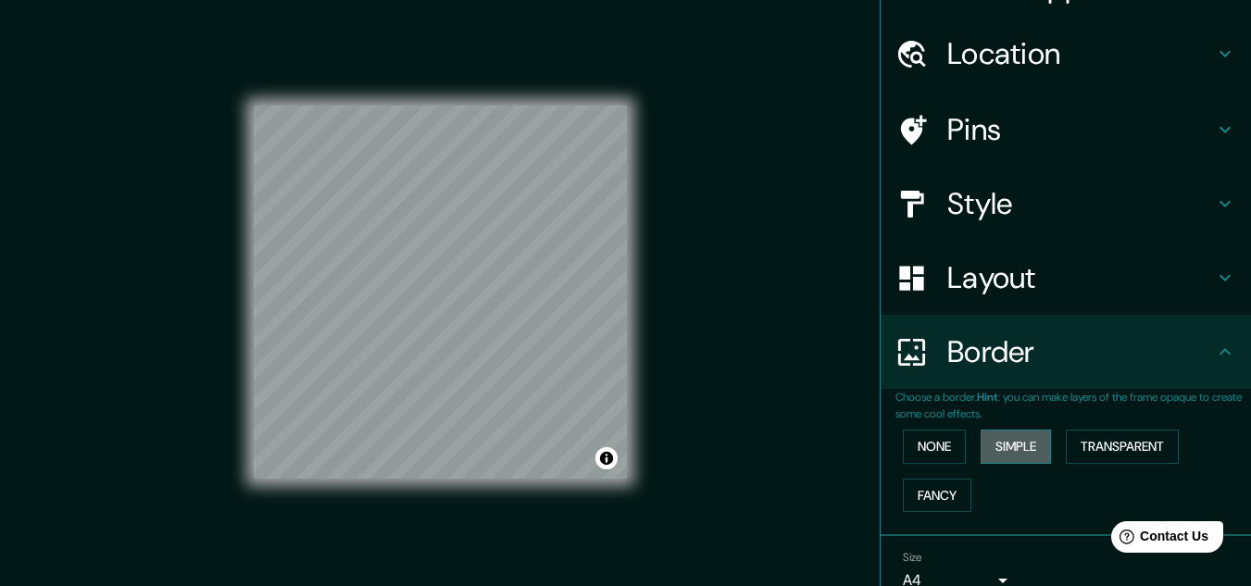
click at [992, 447] on button "Simple" at bounding box center [1016, 447] width 70 height 34
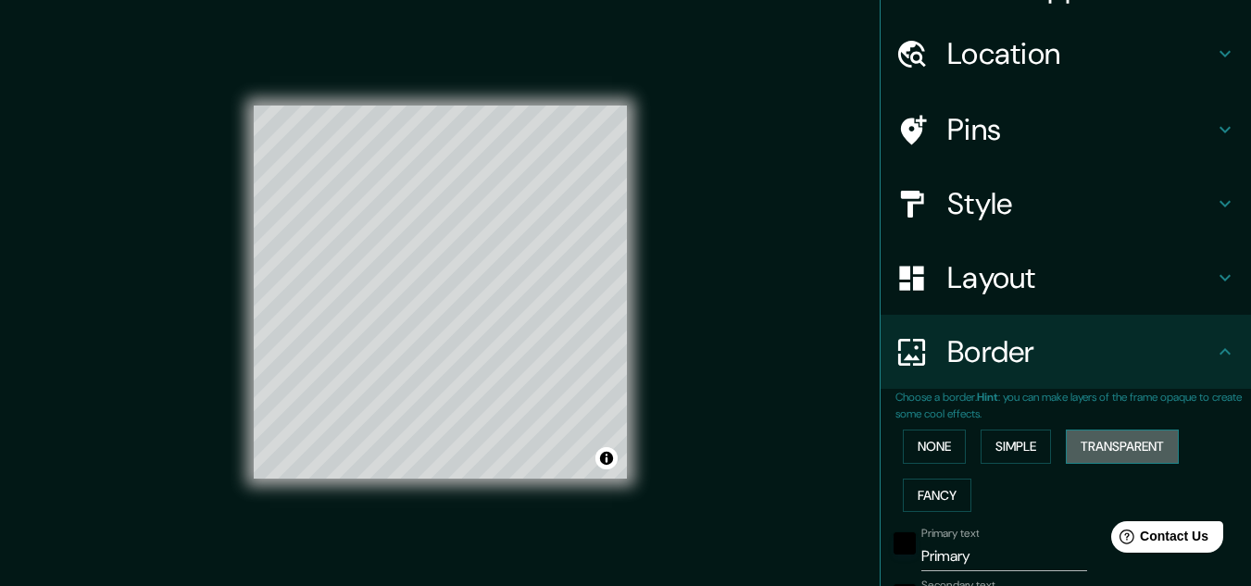
click at [1102, 438] on button "Transparent" at bounding box center [1122, 447] width 113 height 34
click at [940, 490] on button "Fancy" at bounding box center [937, 496] width 69 height 34
click at [926, 442] on button "None" at bounding box center [934, 447] width 63 height 34
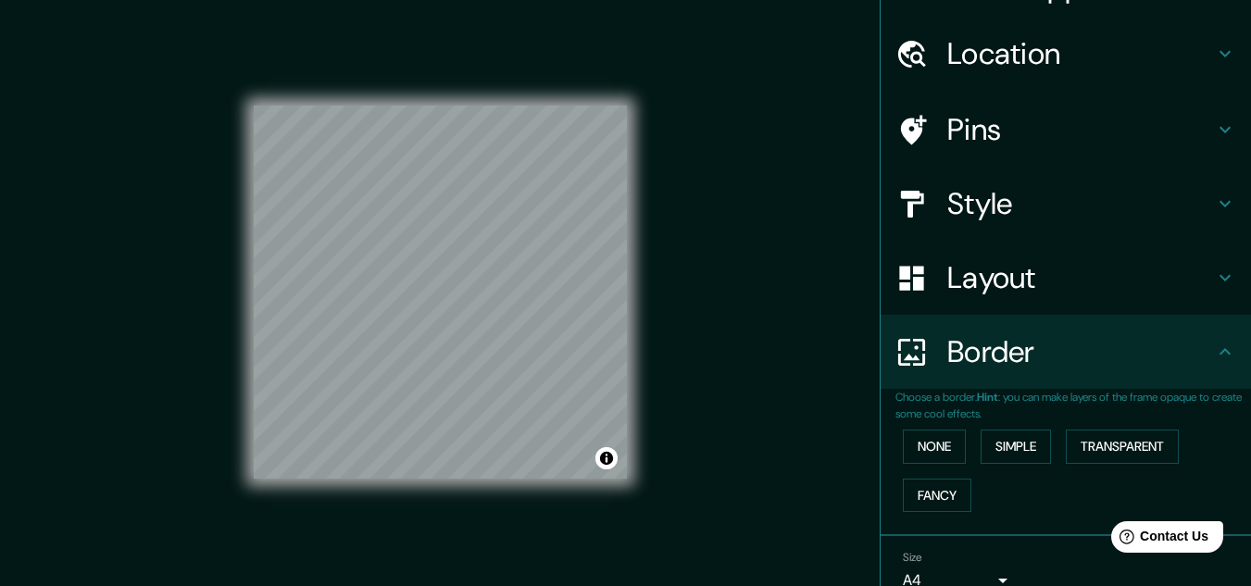
scroll to position [131, 0]
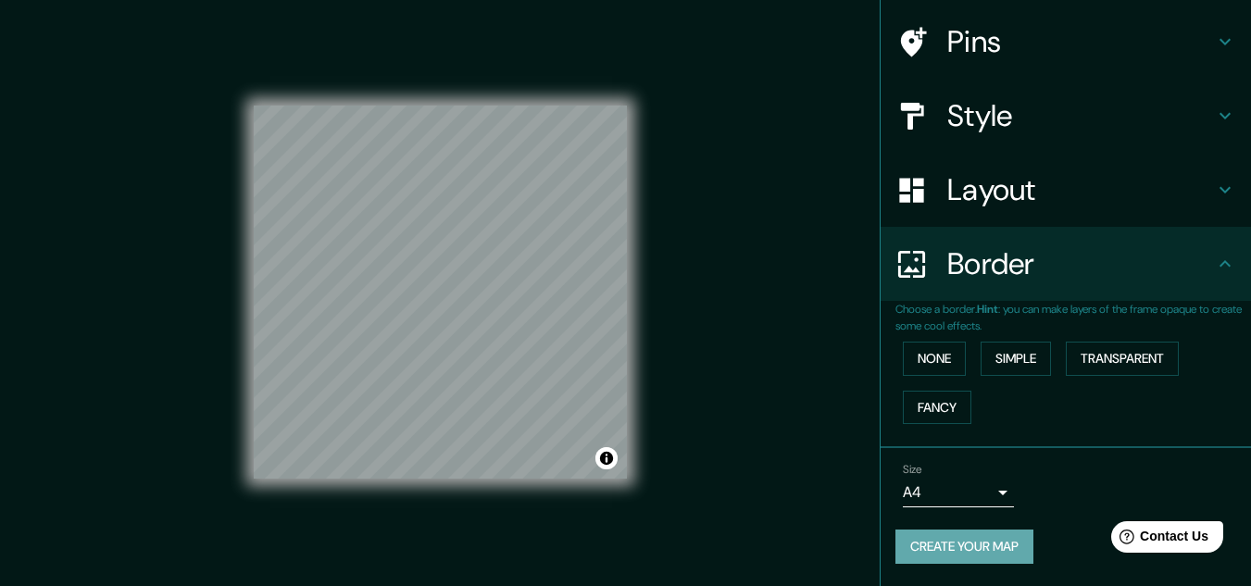
click at [990, 546] on button "Create your map" at bounding box center [964, 547] width 138 height 34
click at [969, 553] on button "Create your map" at bounding box center [964, 547] width 138 height 34
click at [982, 538] on button "Create your map" at bounding box center [964, 547] width 138 height 34
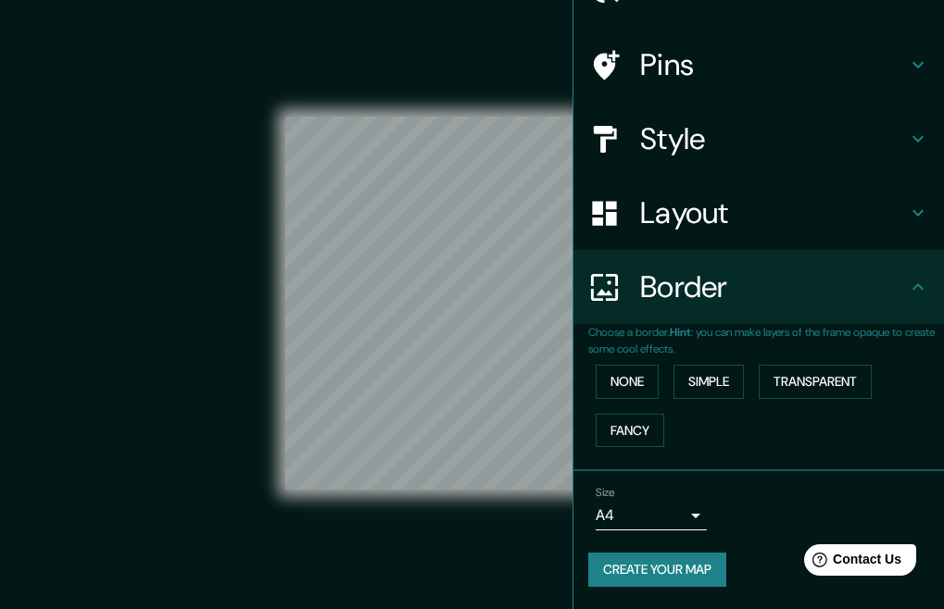
scroll to position [107, 0]
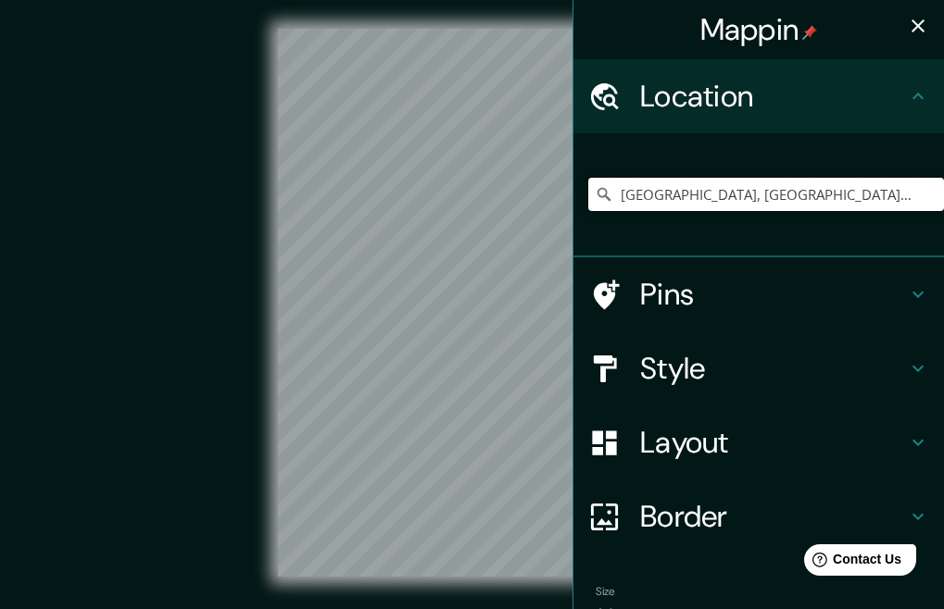
click at [896, 194] on input "[GEOGRAPHIC_DATA], [GEOGRAPHIC_DATA][PERSON_NAME], [GEOGRAPHIC_DATA][PERSON_NAM…" at bounding box center [766, 194] width 356 height 33
click at [595, 198] on icon at bounding box center [603, 194] width 19 height 19
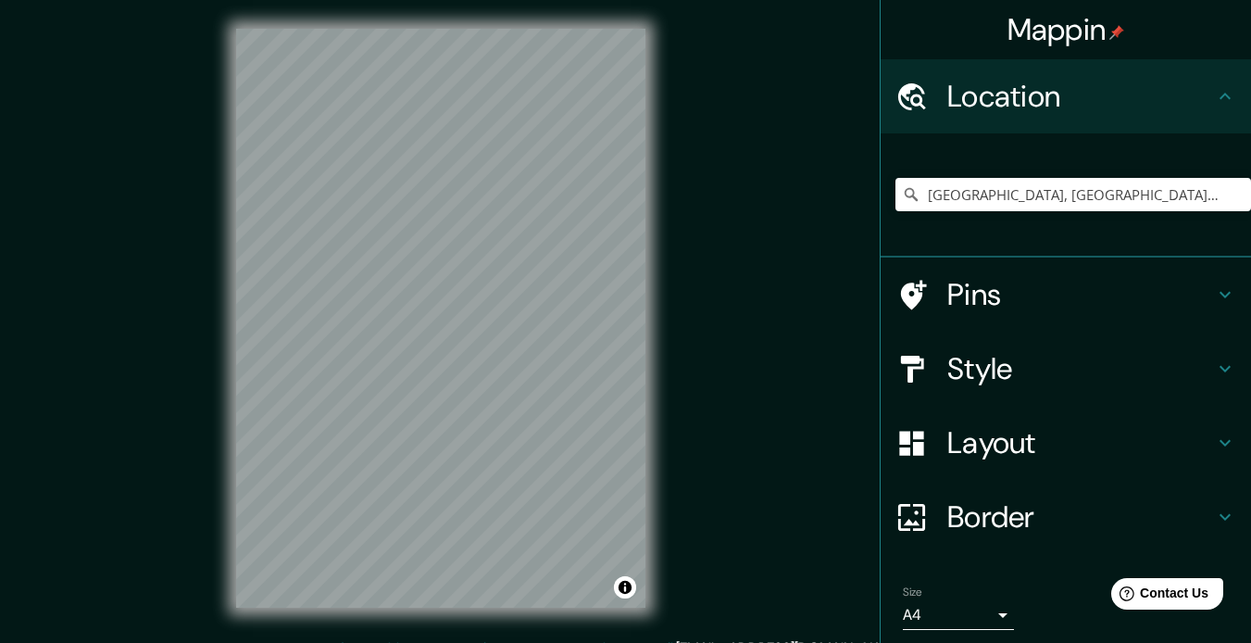
click at [943, 376] on h4 "Style" at bounding box center [1080, 368] width 267 height 37
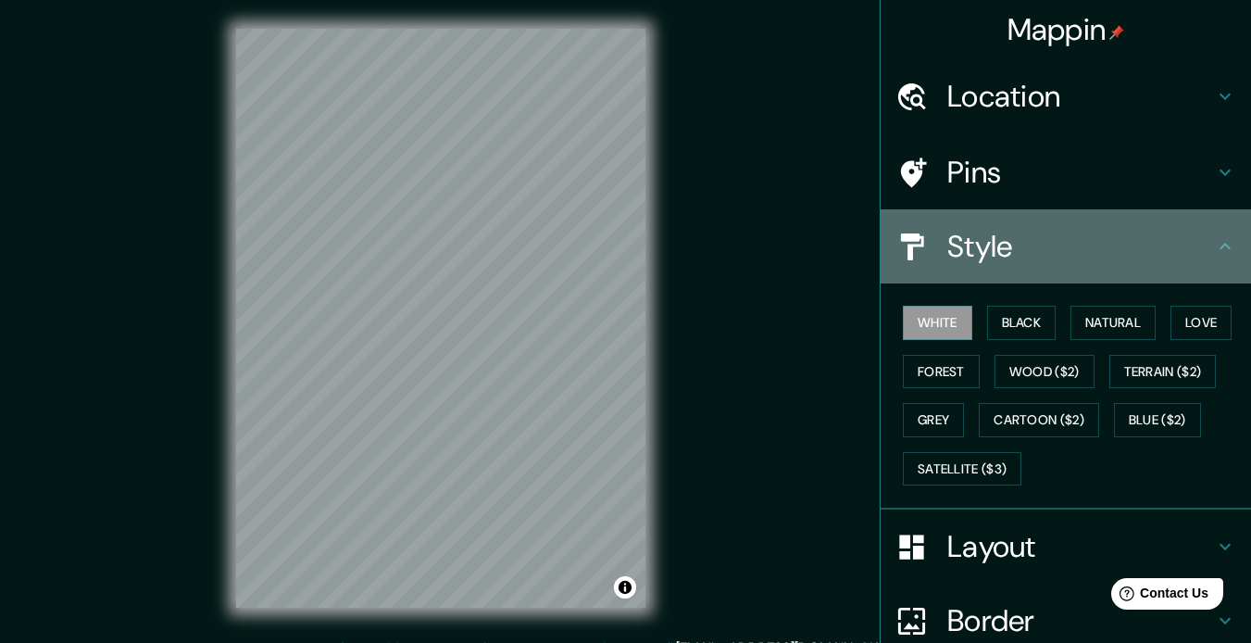
click at [943, 235] on h4 "Style" at bounding box center [1080, 246] width 267 height 37
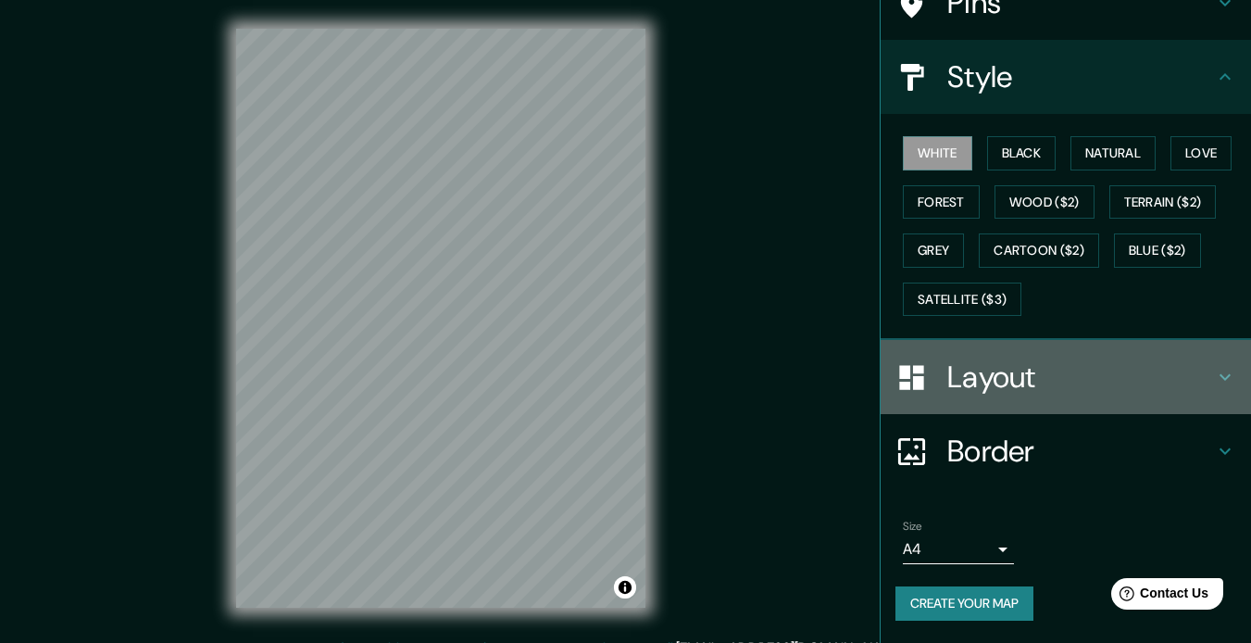
click at [943, 355] on div "Layout" at bounding box center [1066, 377] width 370 height 74
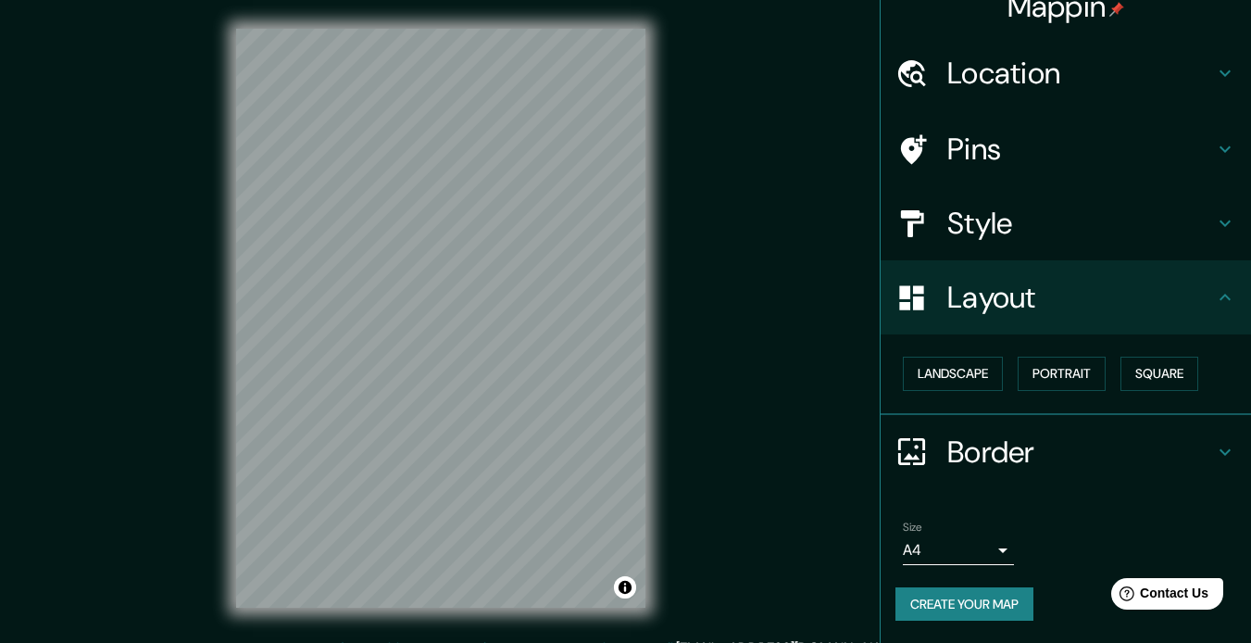
scroll to position [23, 0]
click at [943, 369] on button "Landscape" at bounding box center [953, 373] width 100 height 34
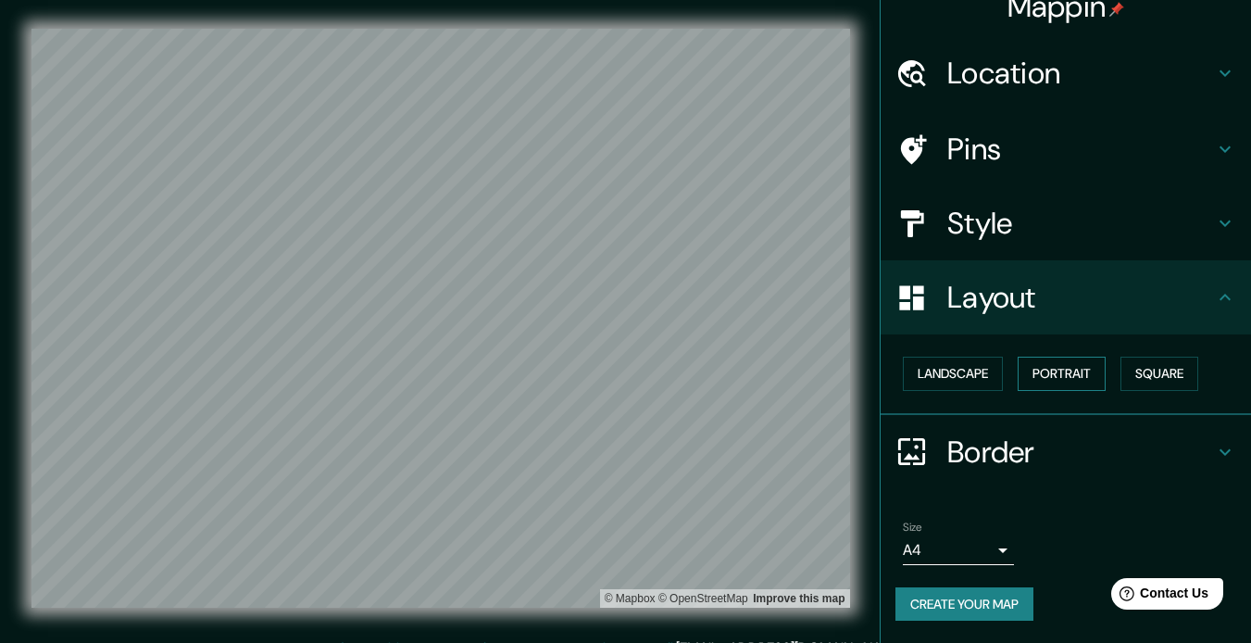
click at [943, 370] on button "Portrait" at bounding box center [1062, 373] width 88 height 34
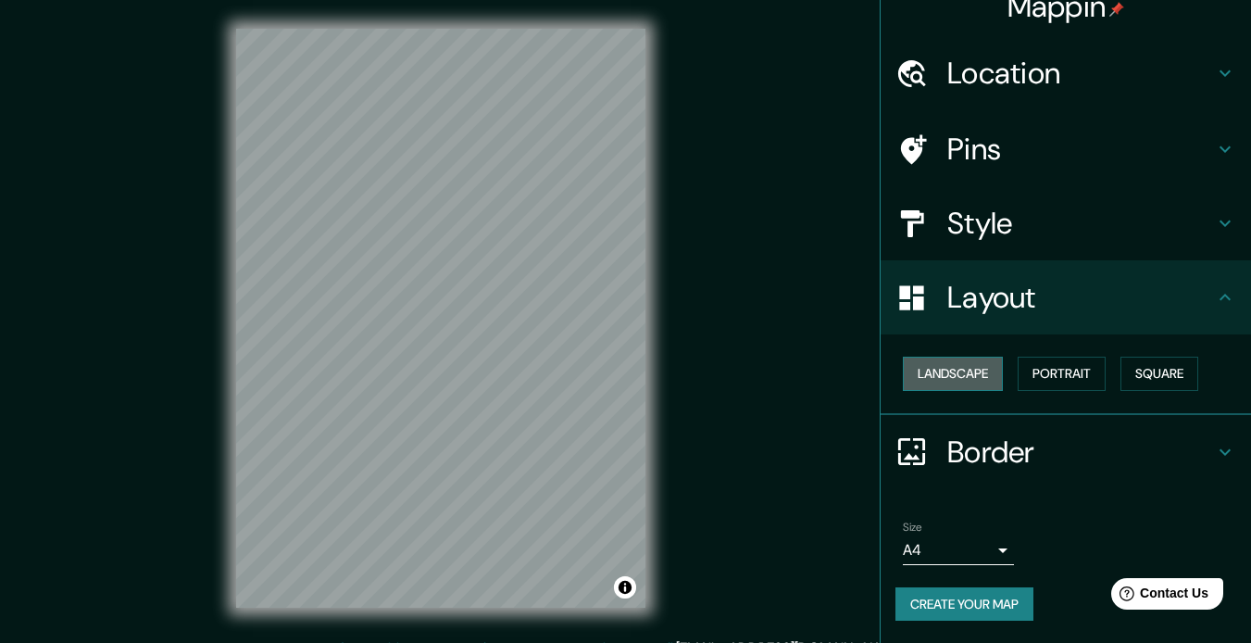
click at [943, 365] on button "Landscape" at bounding box center [953, 373] width 100 height 34
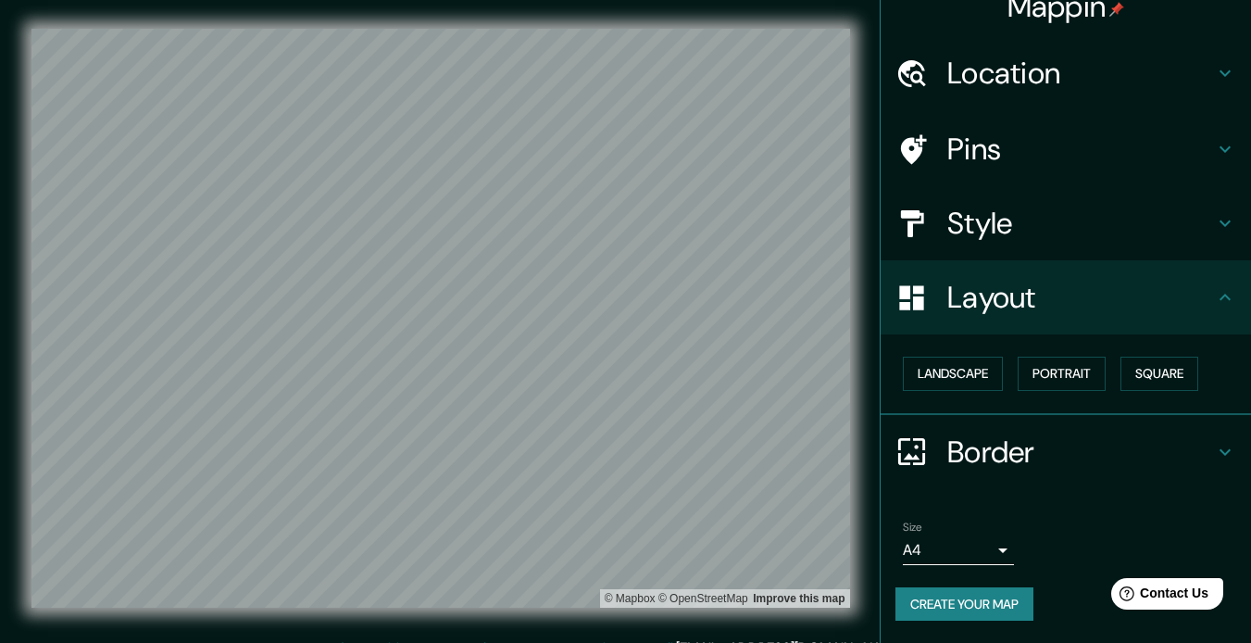
click at [943, 441] on h4 "Border" at bounding box center [1080, 451] width 267 height 37
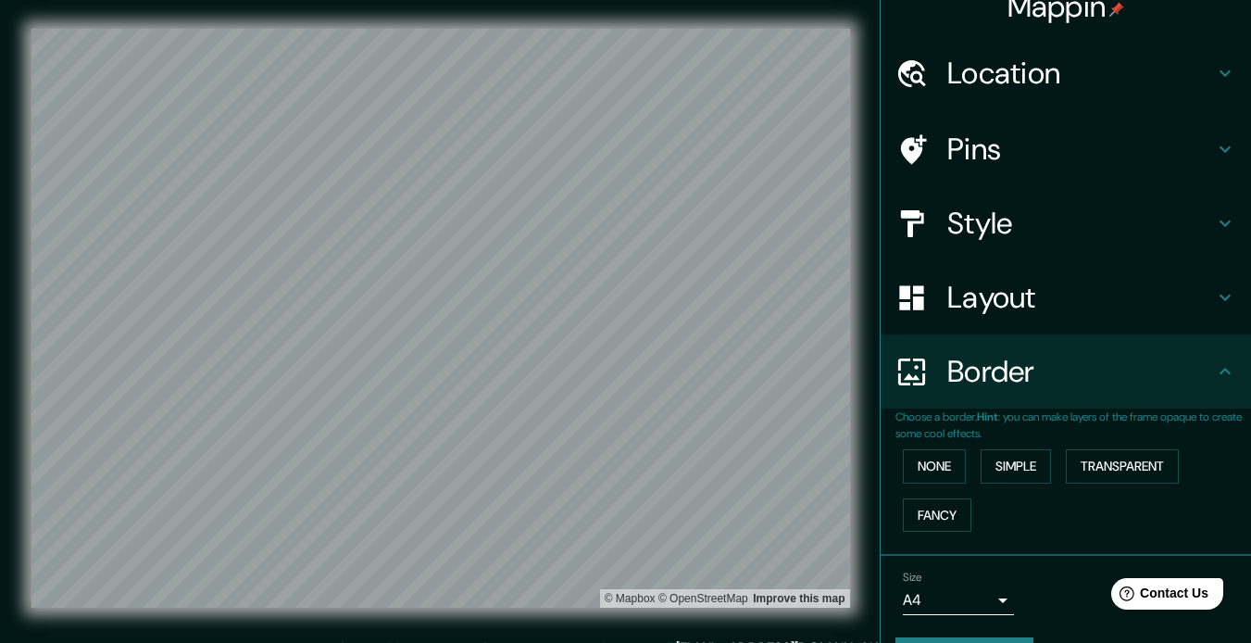
scroll to position [74, 0]
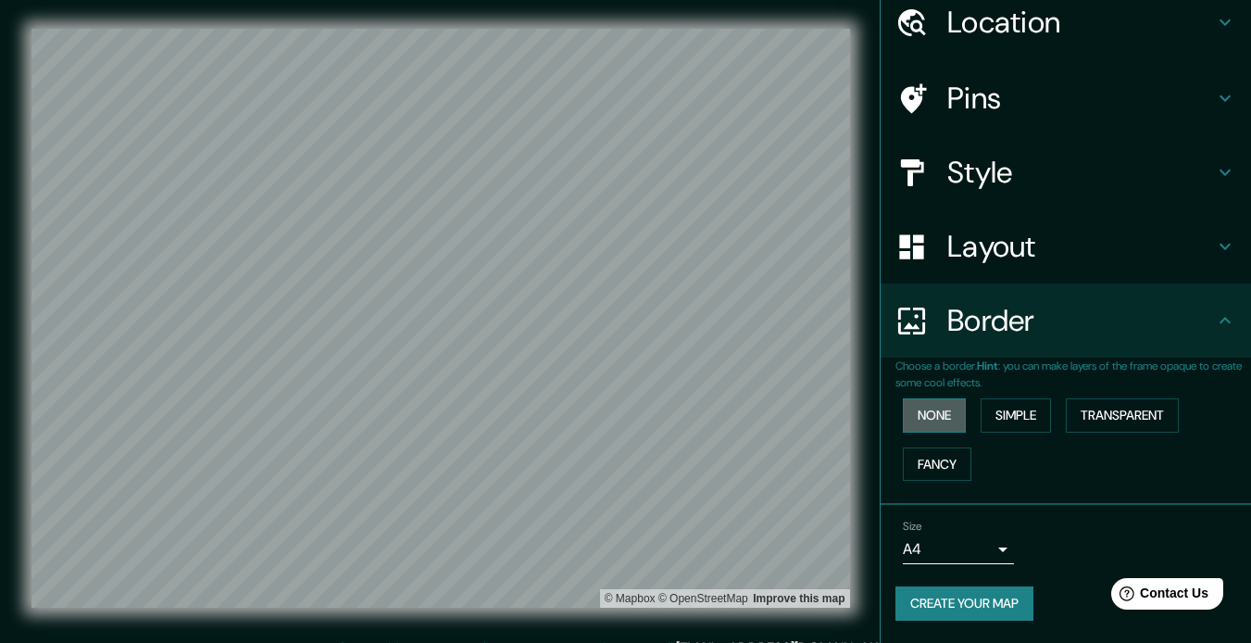
click at [928, 412] on button "None" at bounding box center [934, 415] width 63 height 34
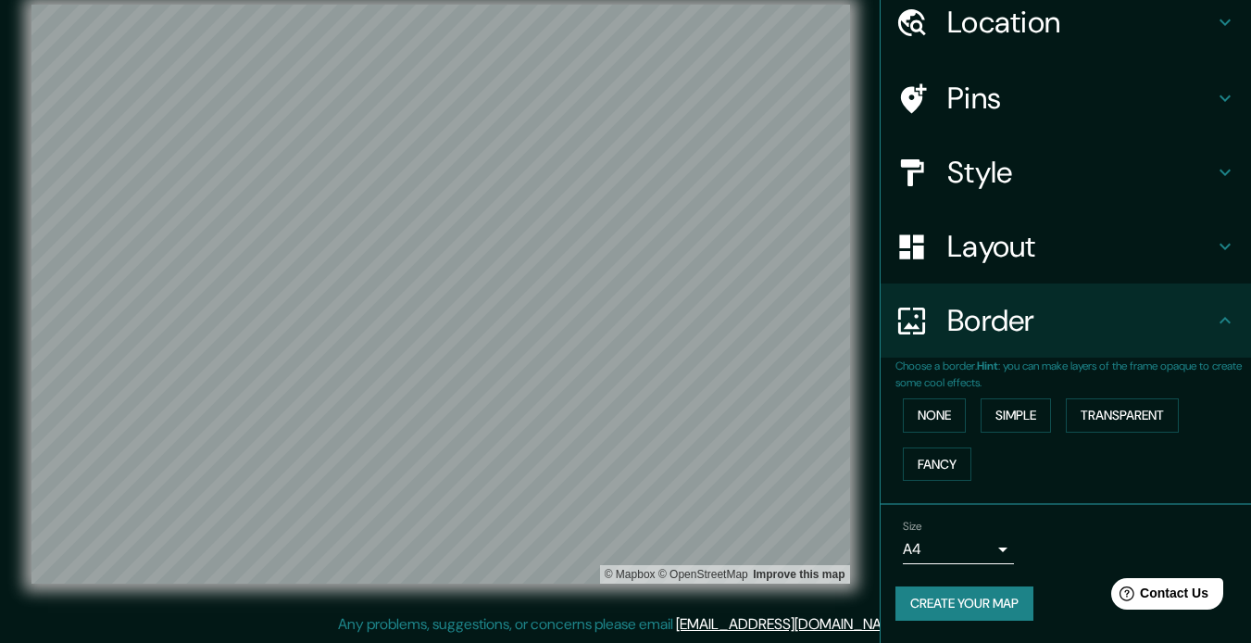
scroll to position [24, 0]
click at [943, 537] on body "Mappin Location [GEOGRAPHIC_DATA], [GEOGRAPHIC_DATA][PERSON_NAME], [GEOGRAPHIC_…" at bounding box center [625, 297] width 1251 height 643
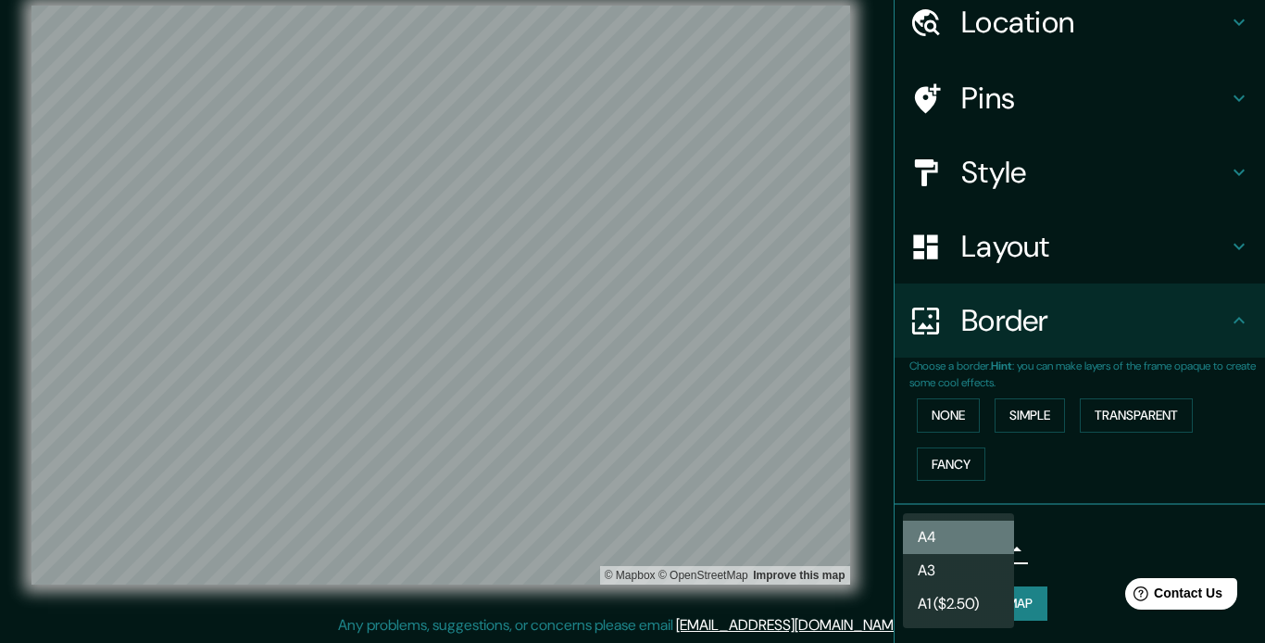
click at [943, 536] on li "A4" at bounding box center [958, 536] width 111 height 33
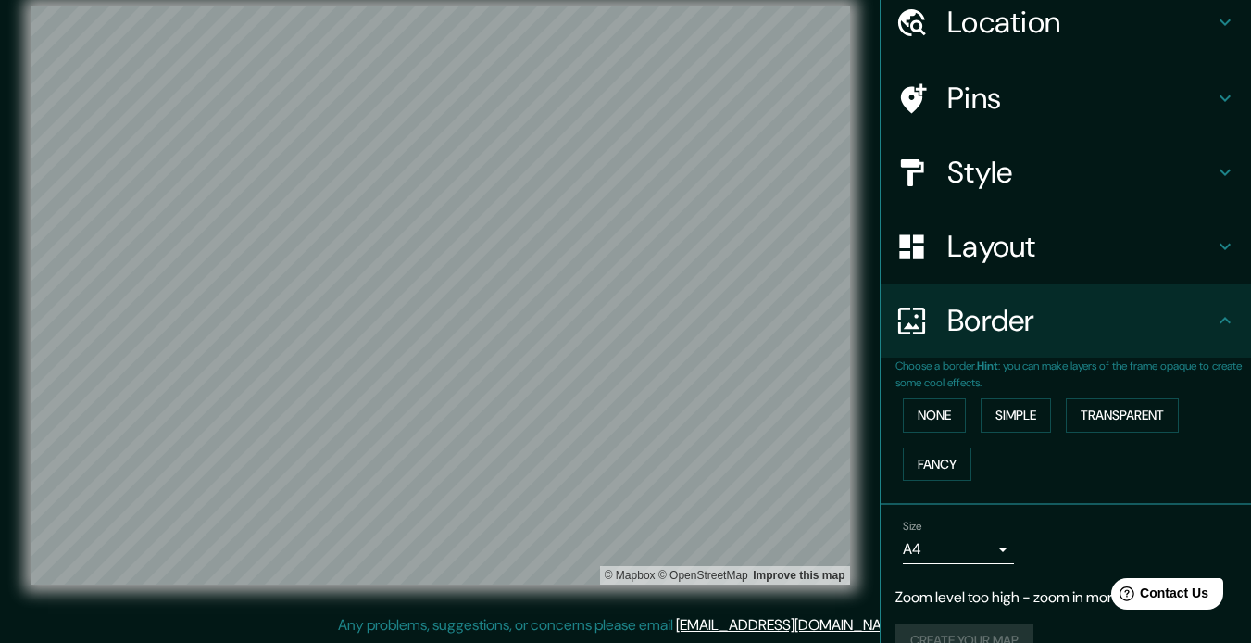
scroll to position [0, 0]
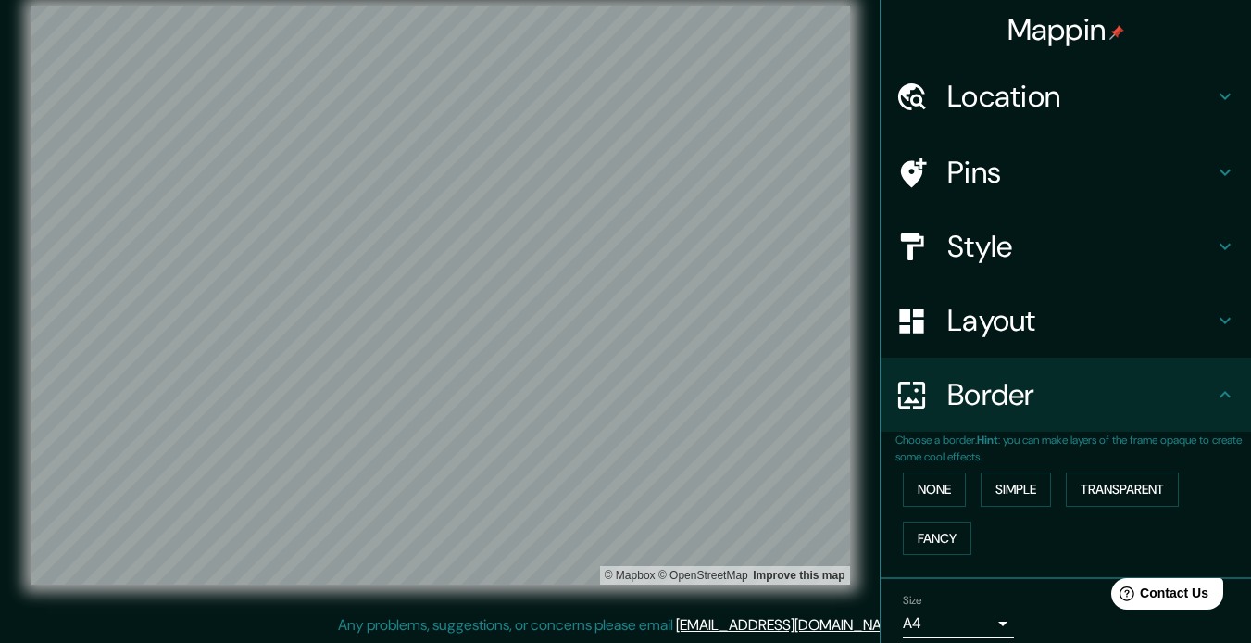
click at [943, 86] on h4 "Location" at bounding box center [1080, 96] width 267 height 37
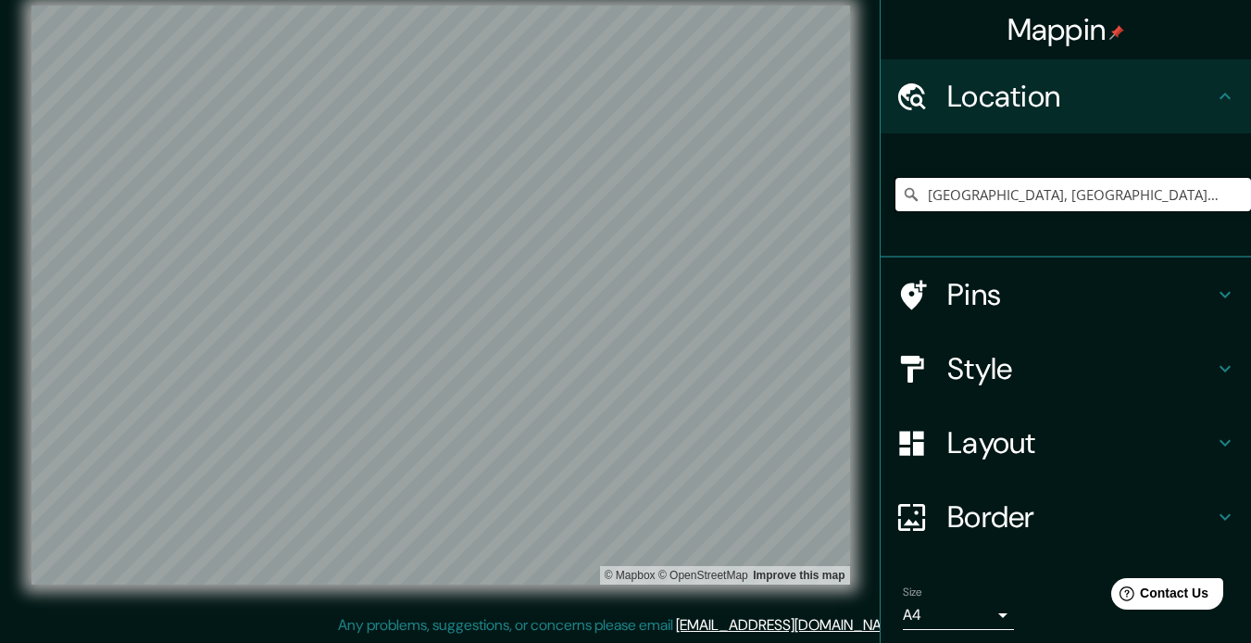
click at [943, 186] on input "[GEOGRAPHIC_DATA], [GEOGRAPHIC_DATA][PERSON_NAME], [GEOGRAPHIC_DATA][PERSON_NAM…" at bounding box center [1073, 194] width 356 height 33
click at [943, 196] on input "[GEOGRAPHIC_DATA], [GEOGRAPHIC_DATA][PERSON_NAME], [GEOGRAPHIC_DATA][PERSON_NAM…" at bounding box center [1073, 194] width 356 height 33
click at [943, 193] on input "[GEOGRAPHIC_DATA], [GEOGRAPHIC_DATA][PERSON_NAME], [GEOGRAPHIC_DATA][PERSON_NAM…" at bounding box center [1073, 194] width 356 height 33
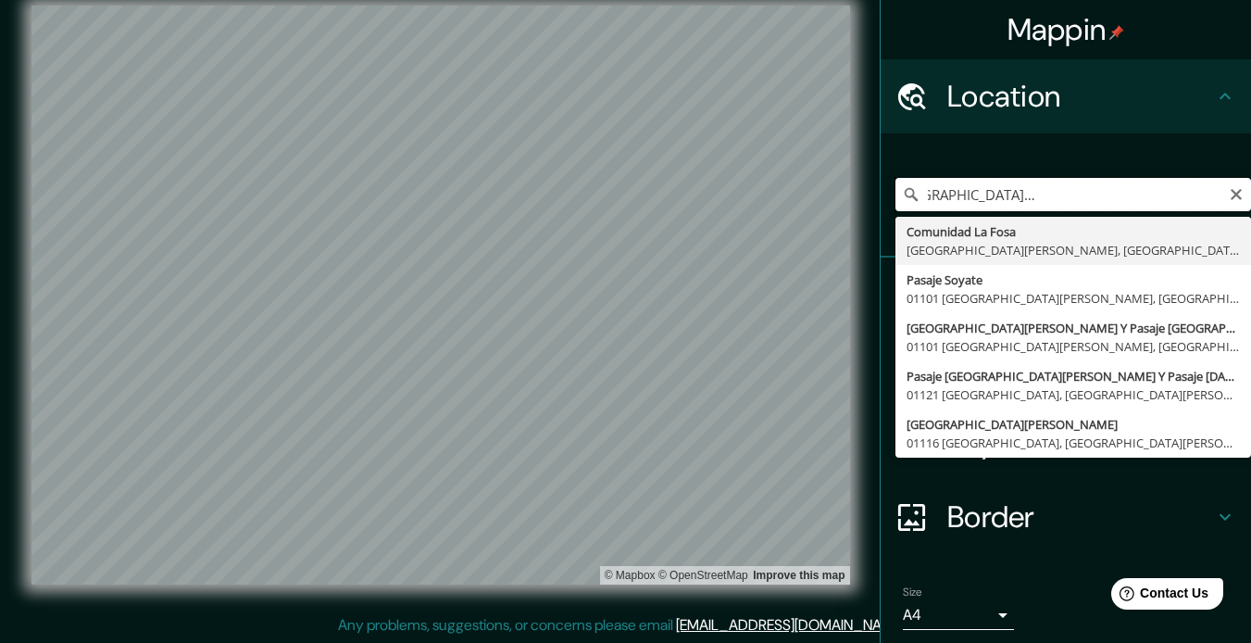
scroll to position [0, 176]
type input "[GEOGRAPHIC_DATA], [GEOGRAPHIC_DATA][PERSON_NAME], [GEOGRAPHIC_DATA][PERSON_NAM…"
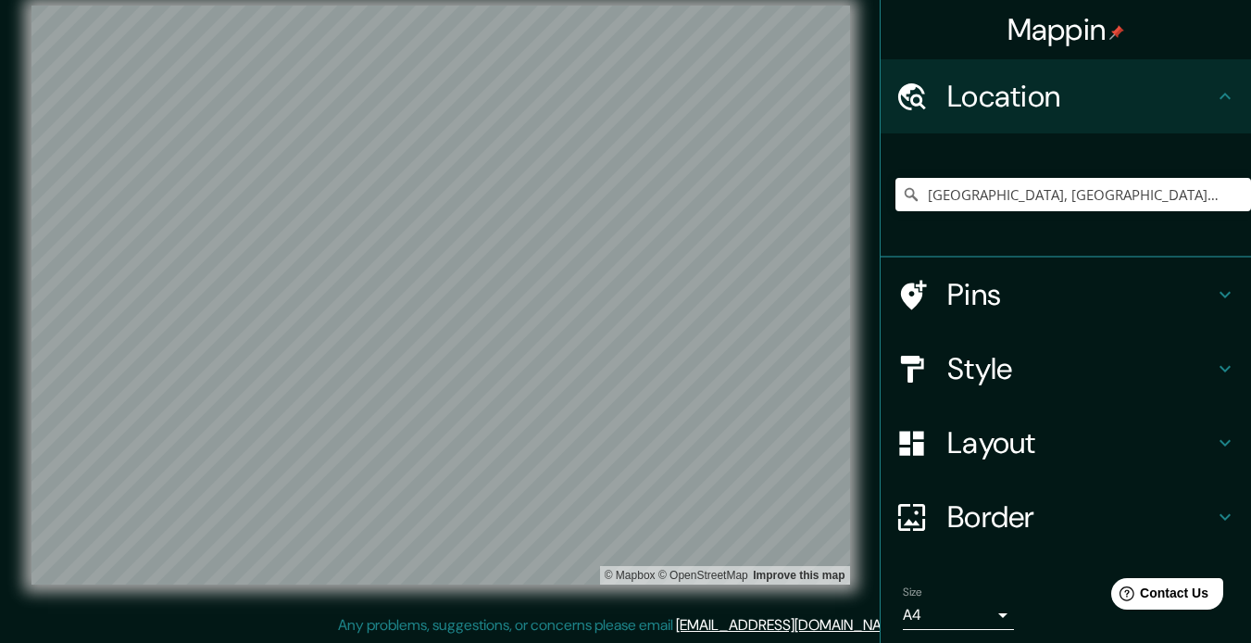
scroll to position [66, 0]
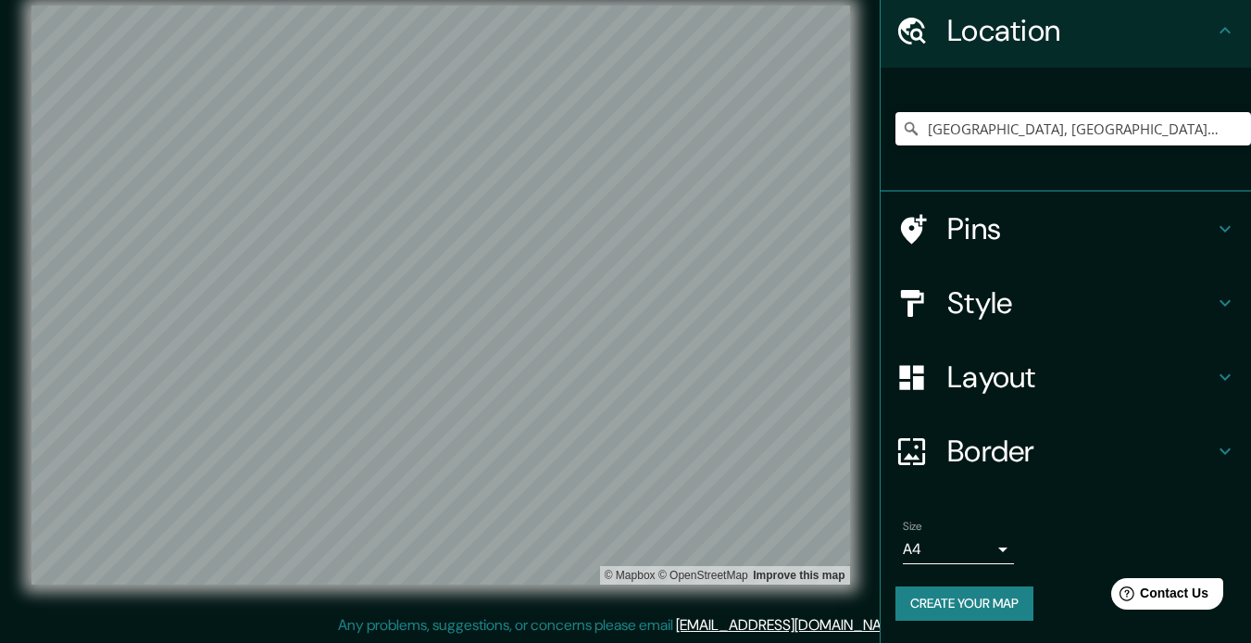
click at [943, 593] on button "Create your map" at bounding box center [964, 603] width 138 height 34
click at [943, 607] on button "Create your map" at bounding box center [964, 603] width 138 height 34
click at [450, 506] on div at bounding box center [450, 500] width 15 height 15
click at [943, 244] on h4 "Pins" at bounding box center [1080, 228] width 267 height 37
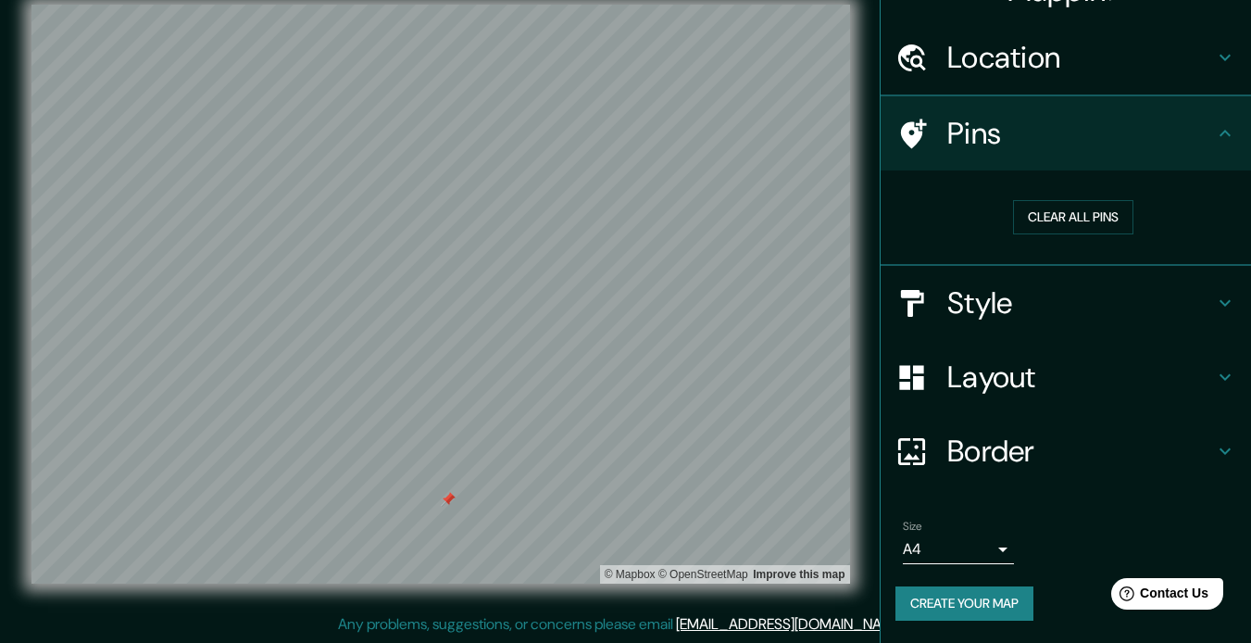
scroll to position [38, 0]
click at [943, 217] on button "Clear all pins" at bounding box center [1073, 218] width 120 height 34
click at [943, 124] on h4 "Pins" at bounding box center [1080, 134] width 267 height 37
click at [943, 133] on icon at bounding box center [1225, 134] width 22 height 22
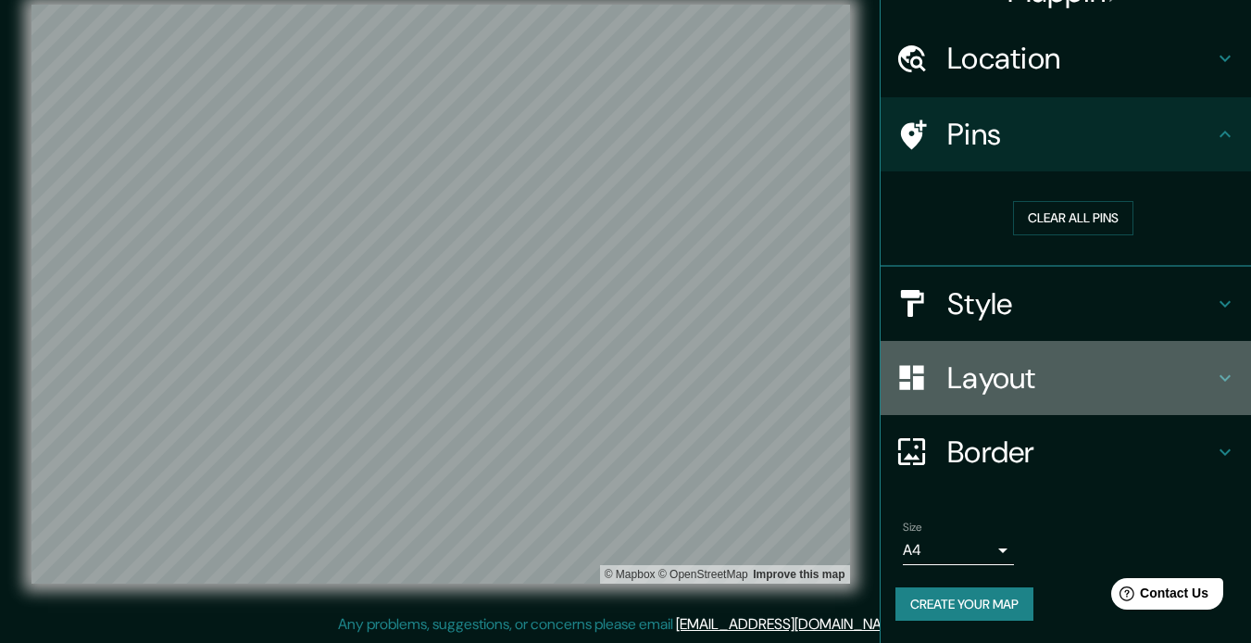
click at [943, 382] on h4 "Layout" at bounding box center [1080, 377] width 267 height 37
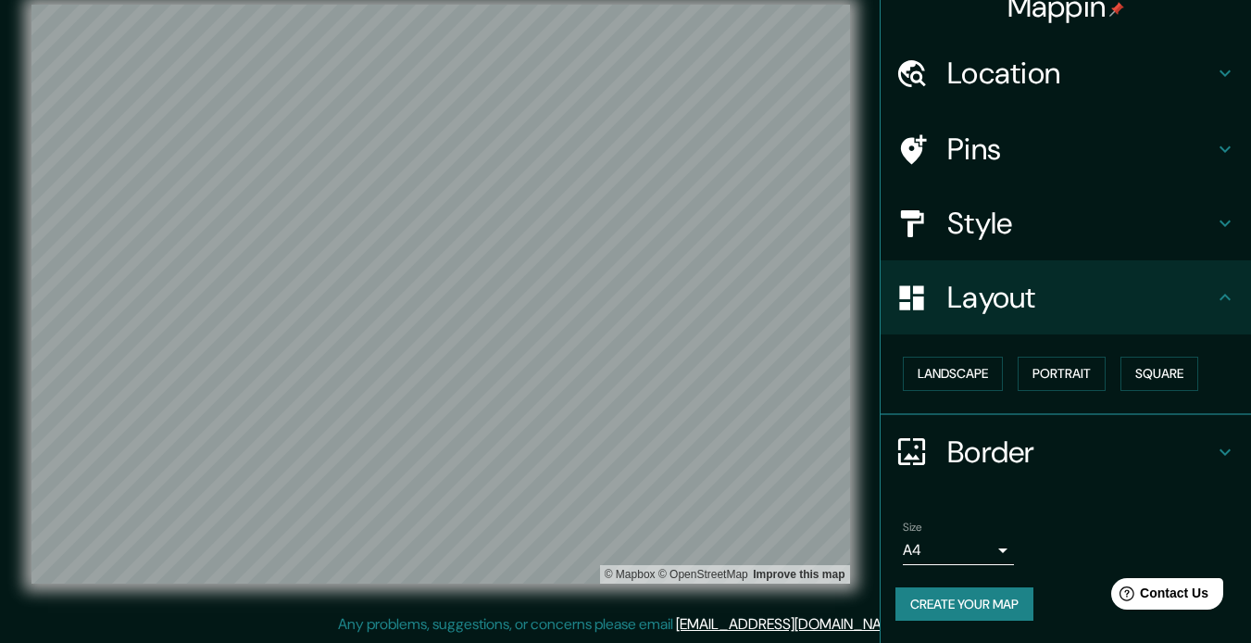
scroll to position [23, 0]
click at [943, 305] on h4 "Layout" at bounding box center [1080, 297] width 267 height 37
drag, startPoint x: 1130, startPoint y: 0, endPoint x: 1024, endPoint y: 8, distance: 105.9
click at [943, 8] on h4 "Mappin" at bounding box center [1066, 6] width 118 height 37
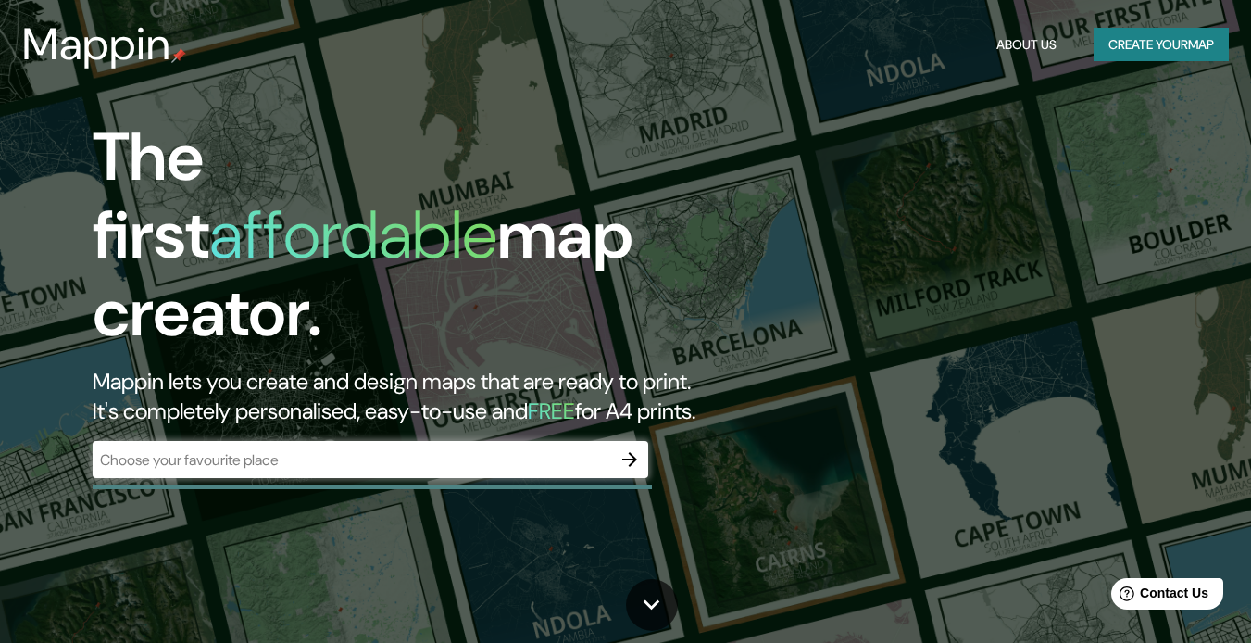
click at [902, 244] on div "The first affordable map creator. Mappin lets you create and design maps that a…" at bounding box center [625, 321] width 1251 height 643
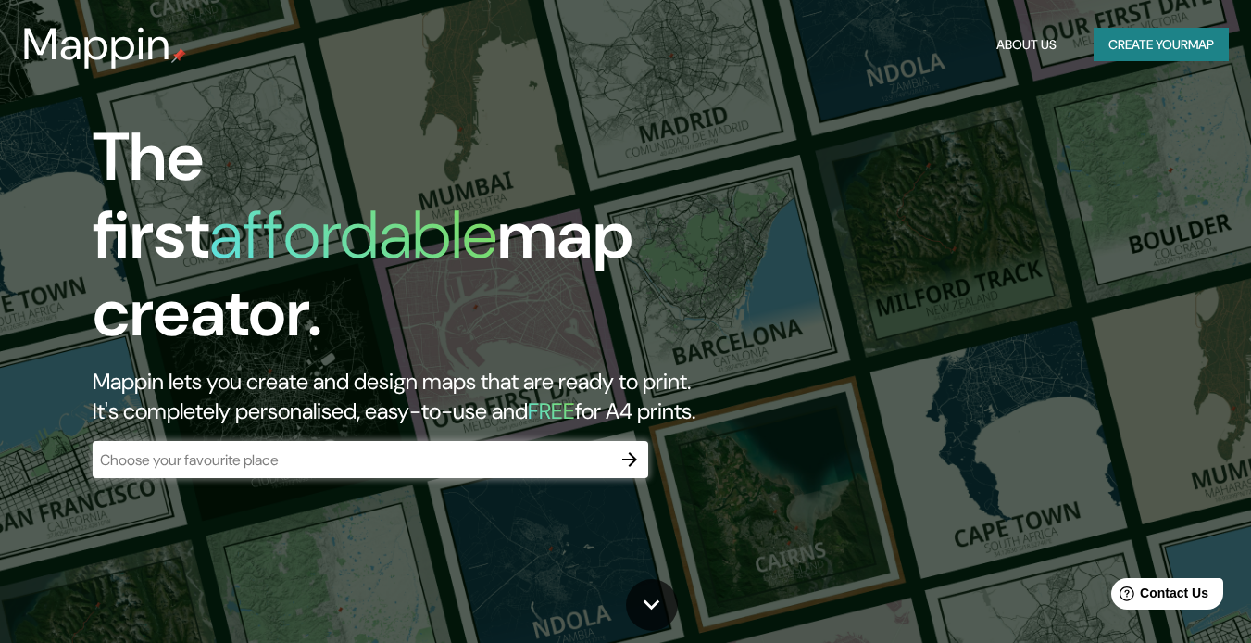
click at [700, 407] on div "The first affordable map creator. Mappin lets you create and design maps that a…" at bounding box center [405, 308] width 751 height 378
click at [657, 597] on icon at bounding box center [651, 604] width 32 height 32
drag, startPoint x: 1108, startPoint y: 3, endPoint x: 695, endPoint y: 417, distance: 584.7
click at [695, 417] on div "The first affordable map creator. Mappin lets you create and design maps that a…" at bounding box center [405, 308] width 751 height 378
click at [943, 43] on button "Create your map" at bounding box center [1161, 45] width 135 height 34
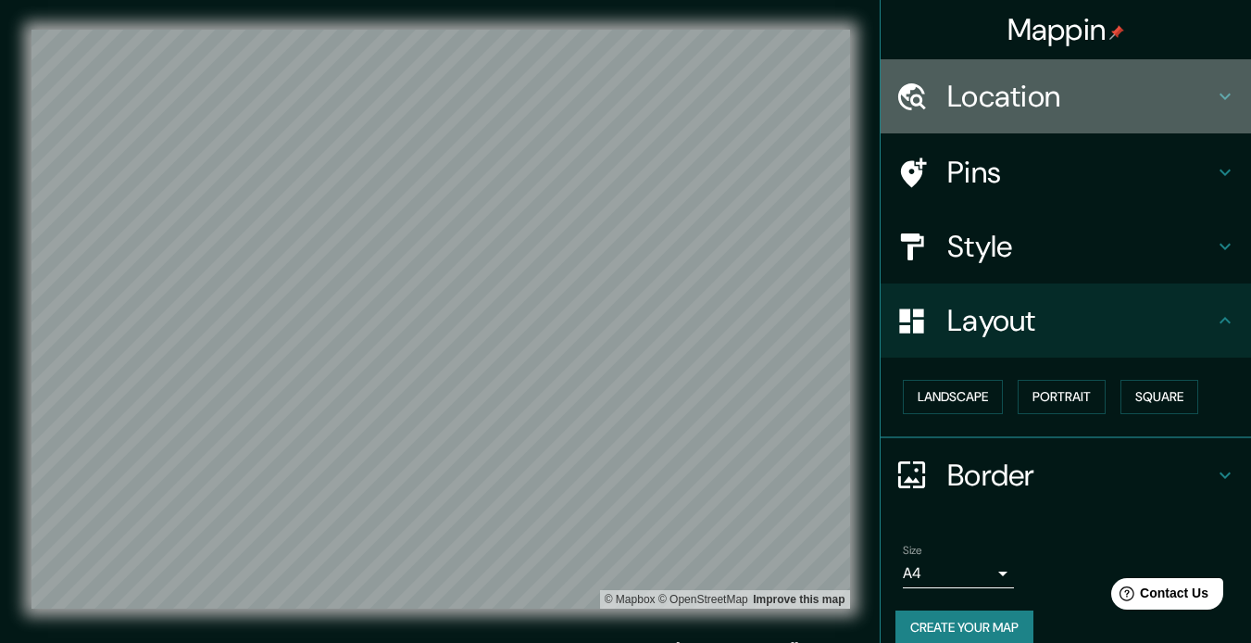
click at [943, 108] on h4 "Location" at bounding box center [1080, 96] width 267 height 37
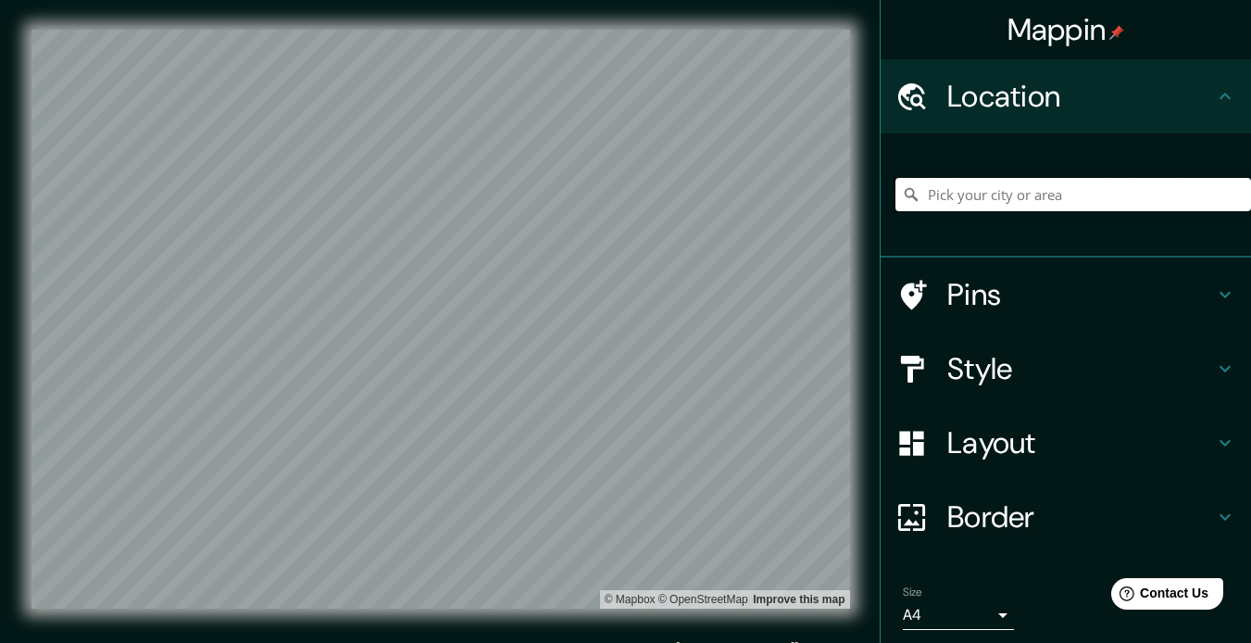
click at [943, 195] on input "Pick your city or area" at bounding box center [1073, 194] width 356 height 33
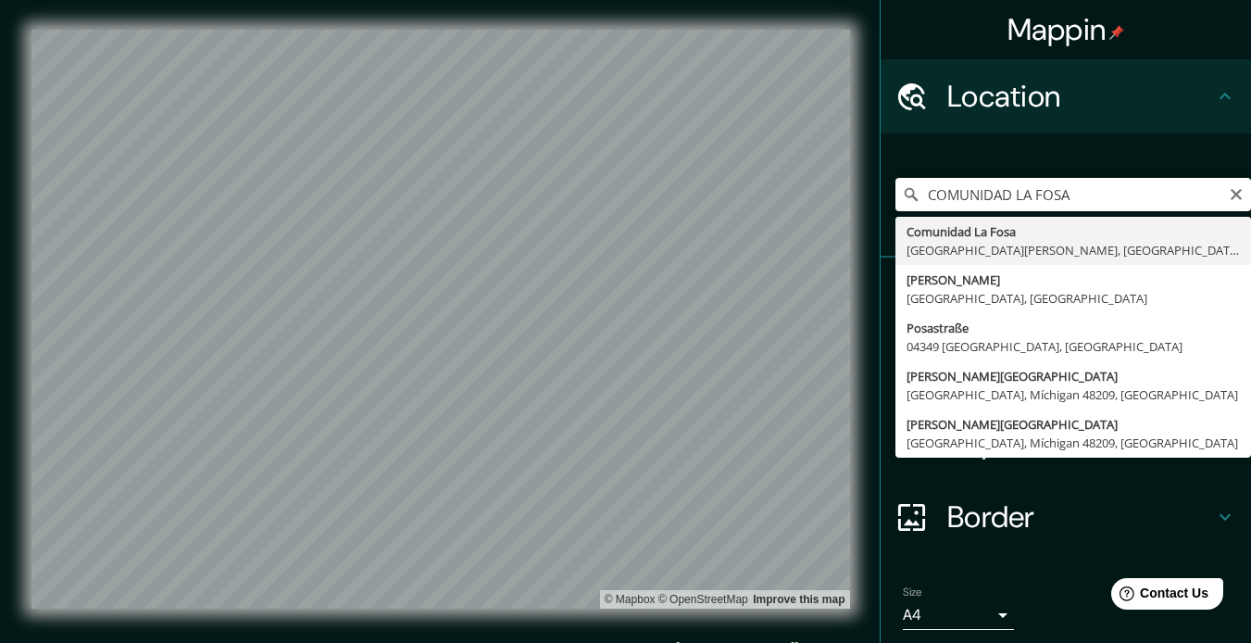
type input "[GEOGRAPHIC_DATA], [GEOGRAPHIC_DATA][PERSON_NAME], [GEOGRAPHIC_DATA][PERSON_NAM…"
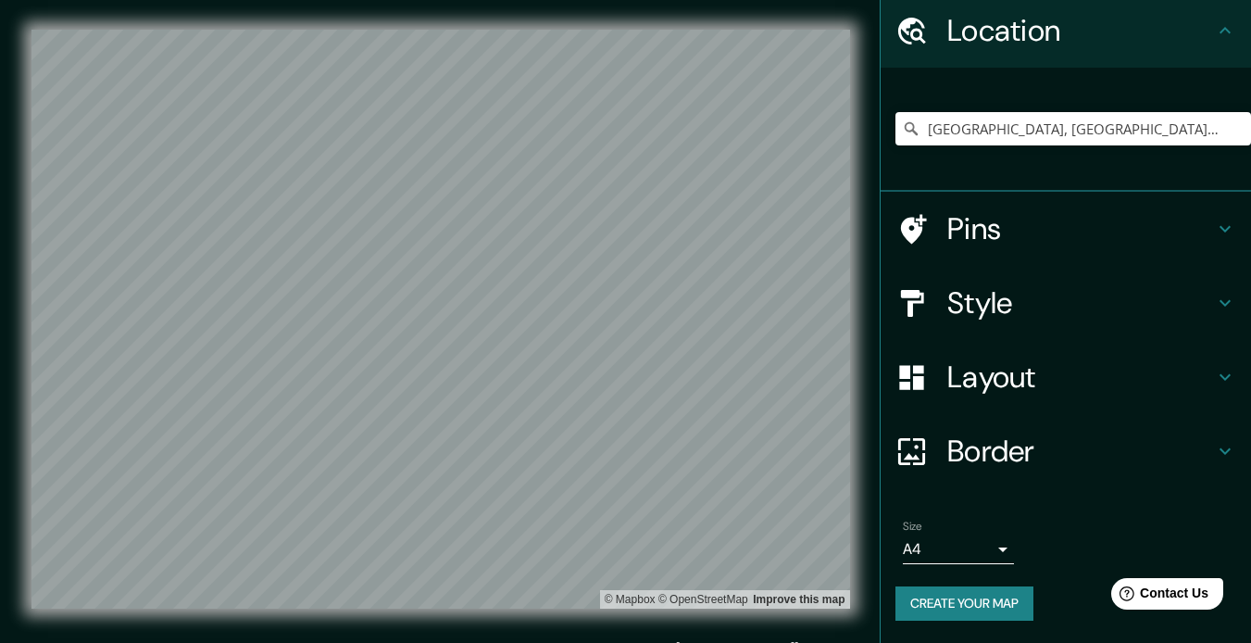
scroll to position [65, 0]
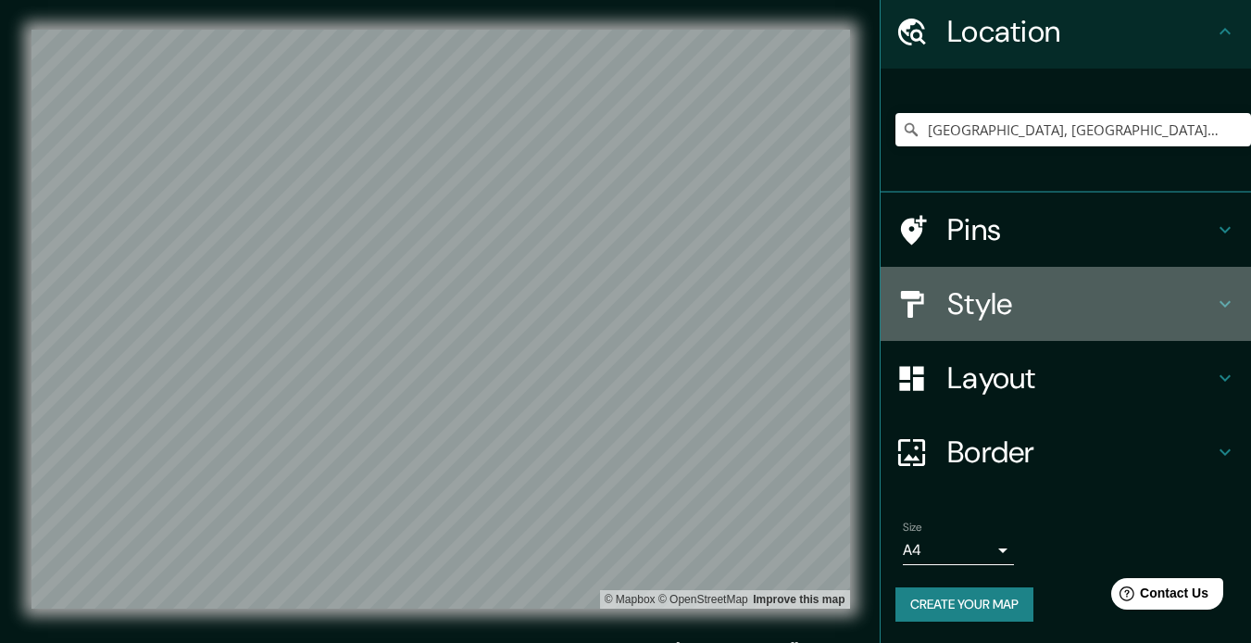
click at [943, 331] on div "Style" at bounding box center [1066, 304] width 370 height 74
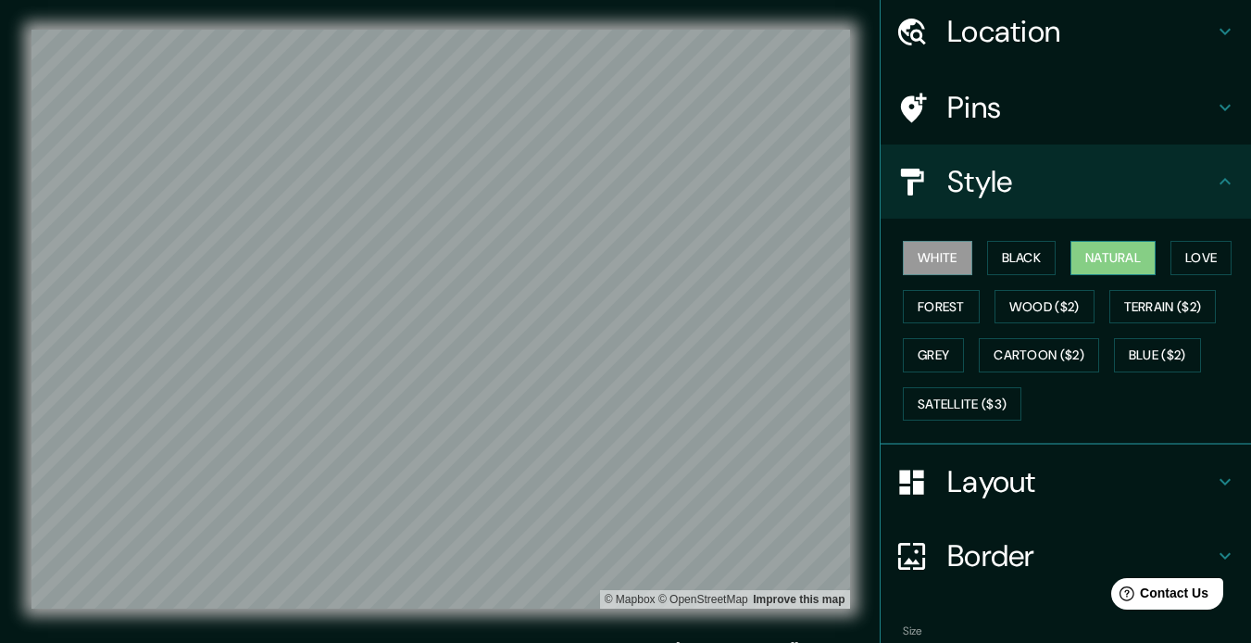
click at [943, 251] on button "Natural" at bounding box center [1112, 258] width 85 height 34
click at [943, 244] on button "White" at bounding box center [937, 258] width 69 height 34
click at [943, 250] on button "Natural" at bounding box center [1112, 258] width 85 height 34
click at [909, 305] on button "Forest" at bounding box center [941, 307] width 77 height 34
click at [943, 249] on button "Natural" at bounding box center [1112, 258] width 85 height 34
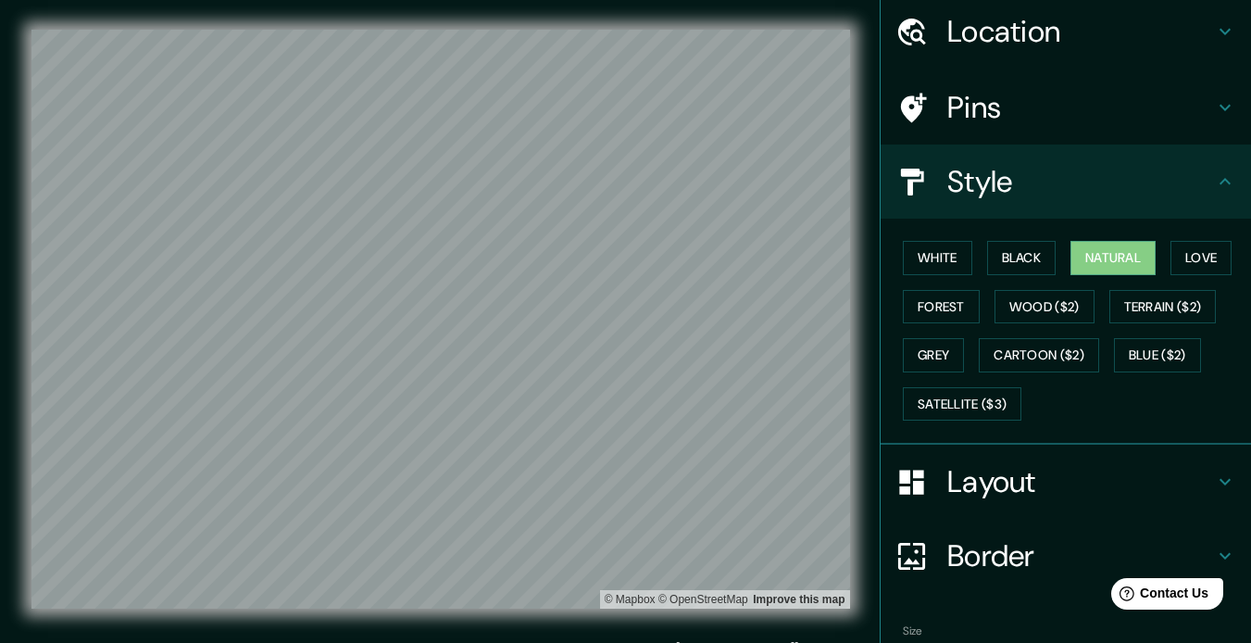
scroll to position [169, 0]
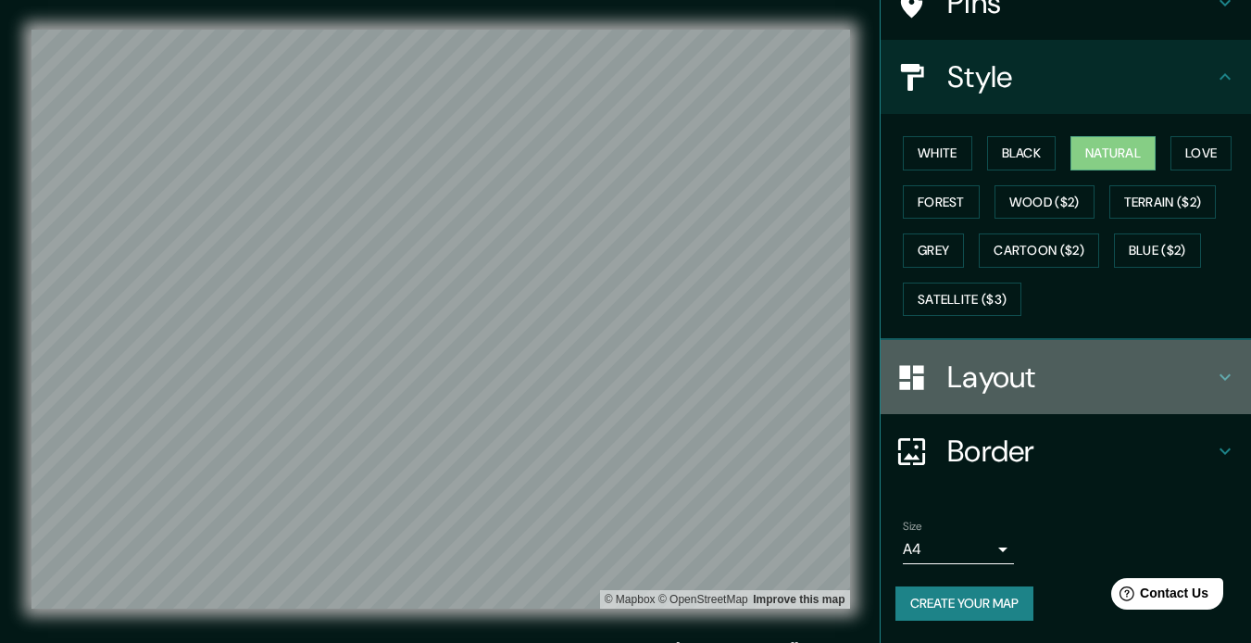
click at [943, 382] on h4 "Layout" at bounding box center [1080, 376] width 267 height 37
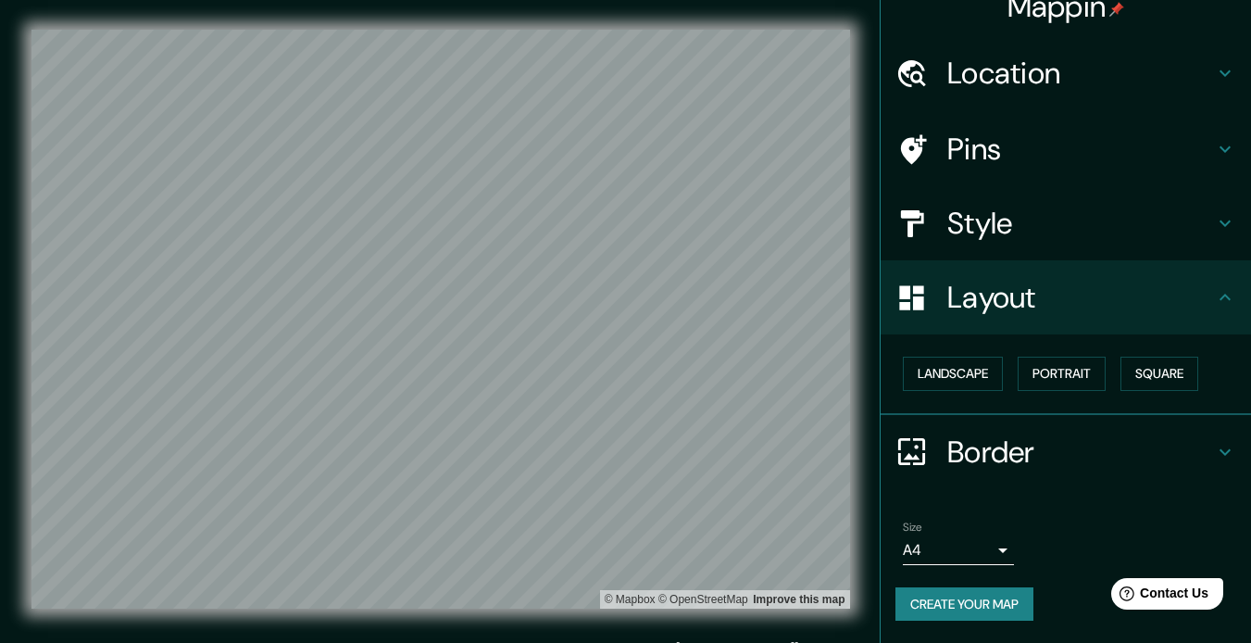
scroll to position [25, 0]
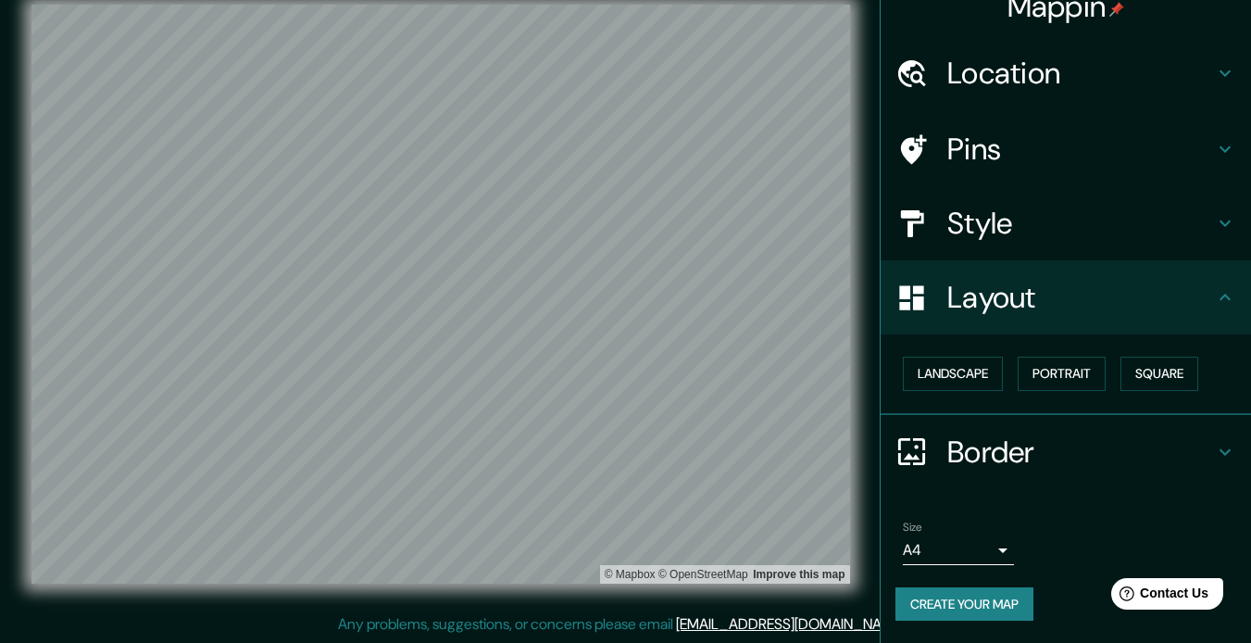
click at [943, 608] on button "Create your map" at bounding box center [964, 604] width 138 height 34
click at [943, 594] on button "Create your map" at bounding box center [964, 604] width 138 height 34
click at [943, 594] on div "Create your map" at bounding box center [1065, 604] width 341 height 34
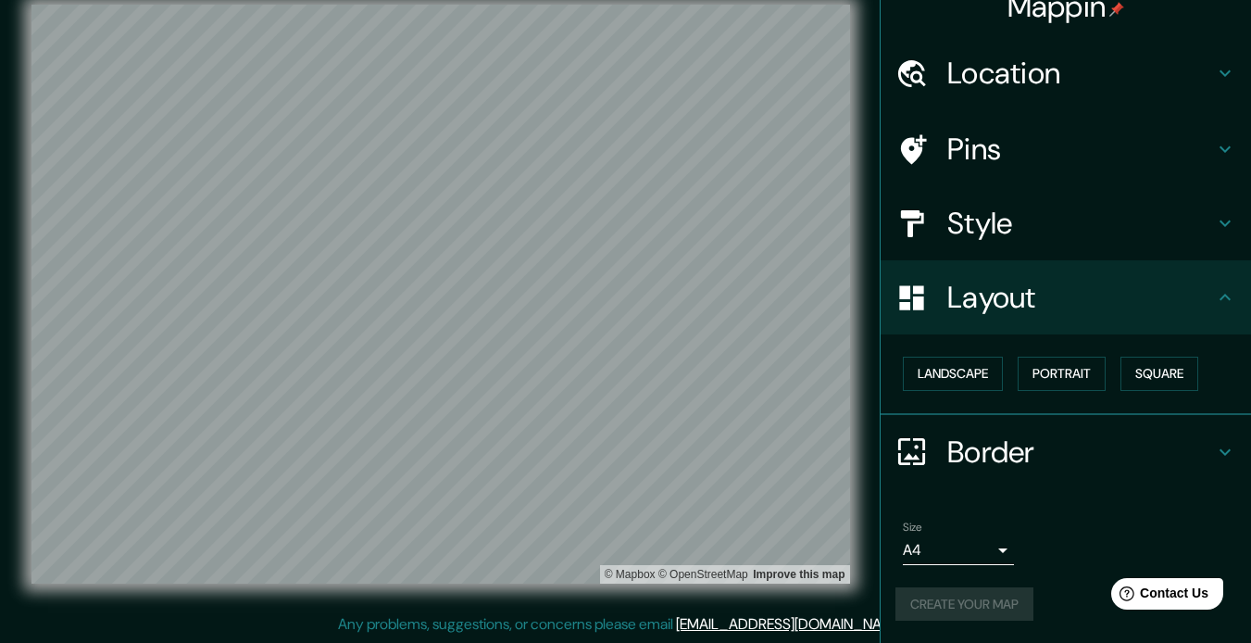
click at [943, 594] on div "Create your map" at bounding box center [1065, 604] width 341 height 34
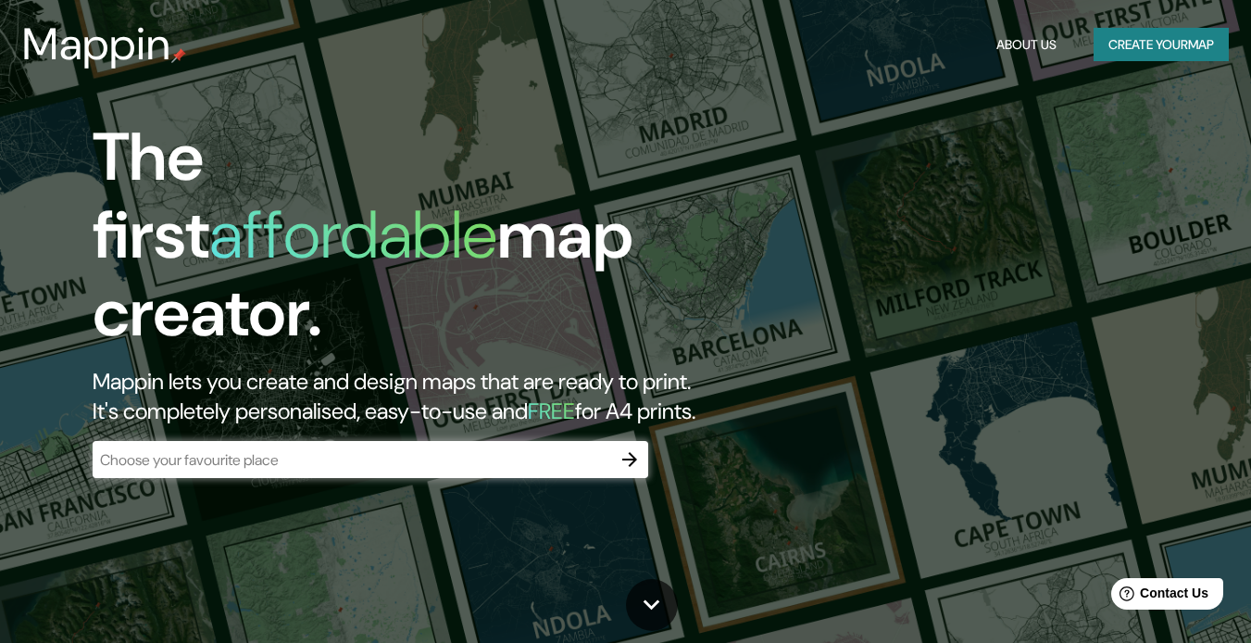
click at [1072, 247] on div "The first affordable map creator. Mappin lets you create and design maps that a…" at bounding box center [625, 321] width 1251 height 643
drag, startPoint x: 1113, startPoint y: 2, endPoint x: 1167, endPoint y: 157, distance: 164.6
click at [1167, 157] on div "The first affordable map creator. Mappin lets you create and design maps that a…" at bounding box center [625, 321] width 1251 height 643
click at [1027, 31] on button "About Us" at bounding box center [1026, 45] width 75 height 34
click at [1023, 52] on button "About Us" at bounding box center [1026, 45] width 75 height 34
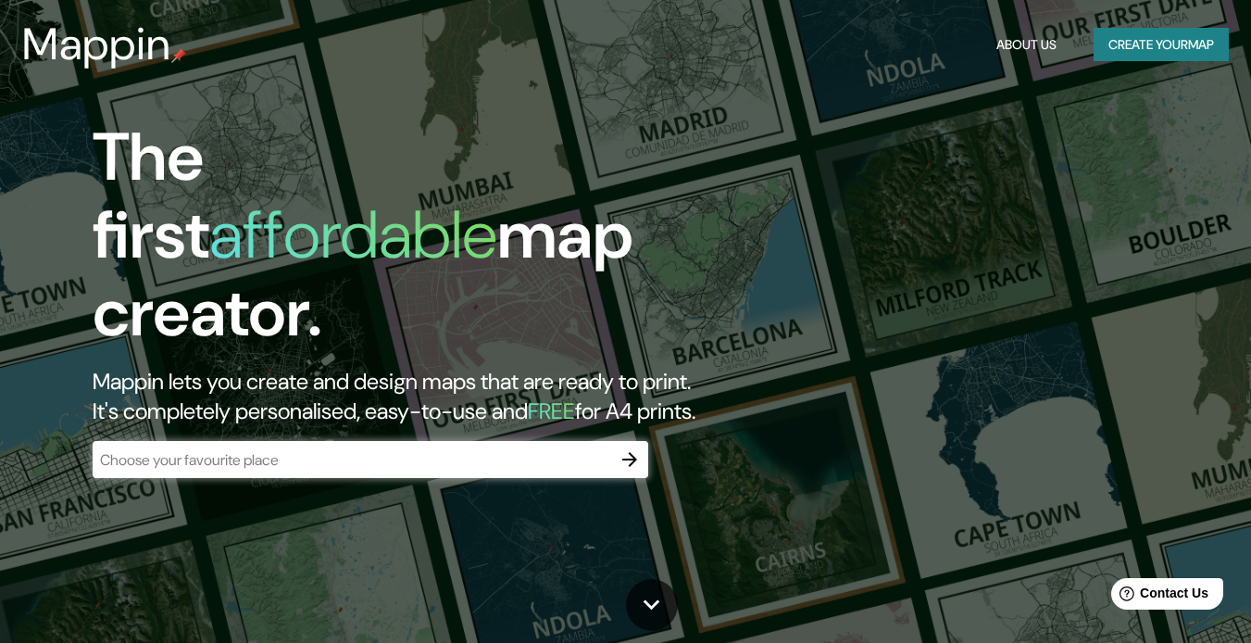
click at [1152, 51] on button "Create your map" at bounding box center [1161, 45] width 135 height 34
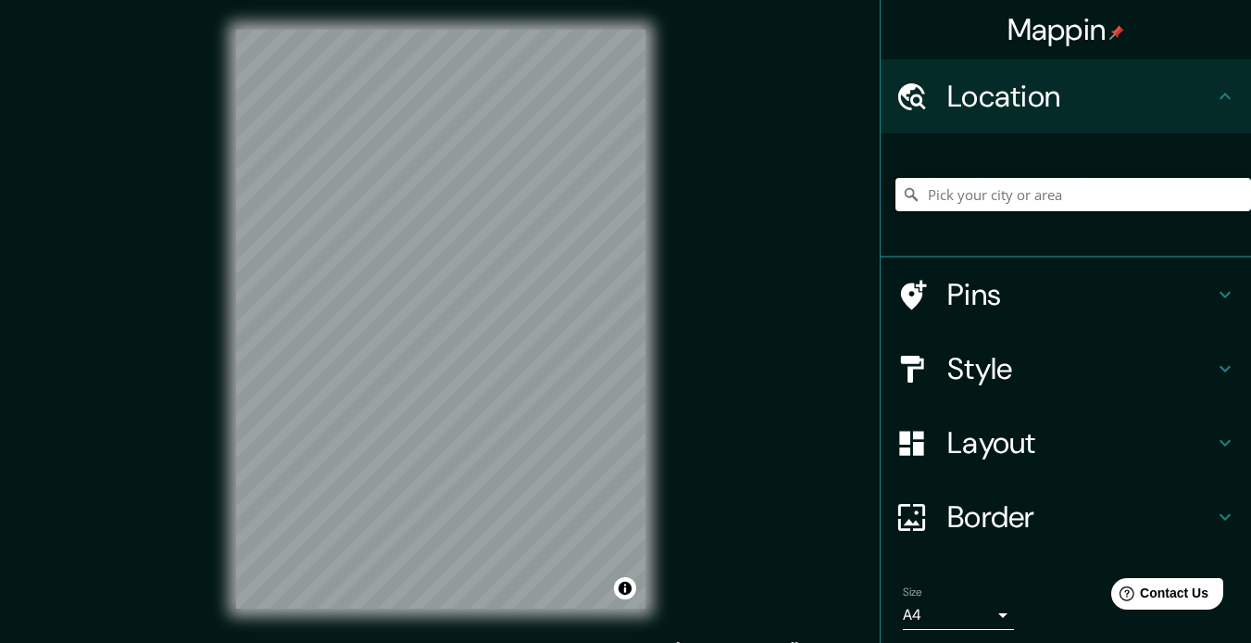
click at [1060, 187] on input "Pick your city or area" at bounding box center [1073, 194] width 356 height 33
drag, startPoint x: 1119, startPoint y: 0, endPoint x: 1187, endPoint y: 130, distance: 146.2
click at [1187, 130] on div "Location" at bounding box center [1066, 96] width 370 height 74
